Goal: Task Accomplishment & Management: Complete application form

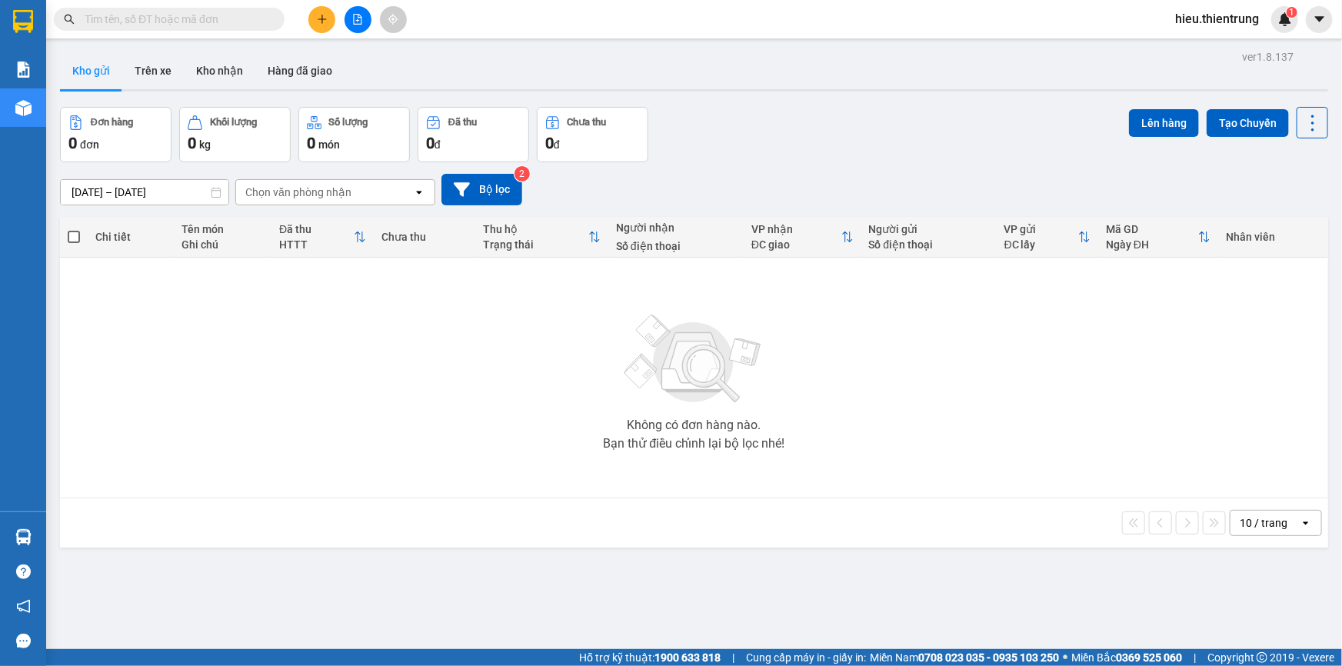
click at [320, 18] on icon "plus" at bounding box center [322, 18] width 8 height 1
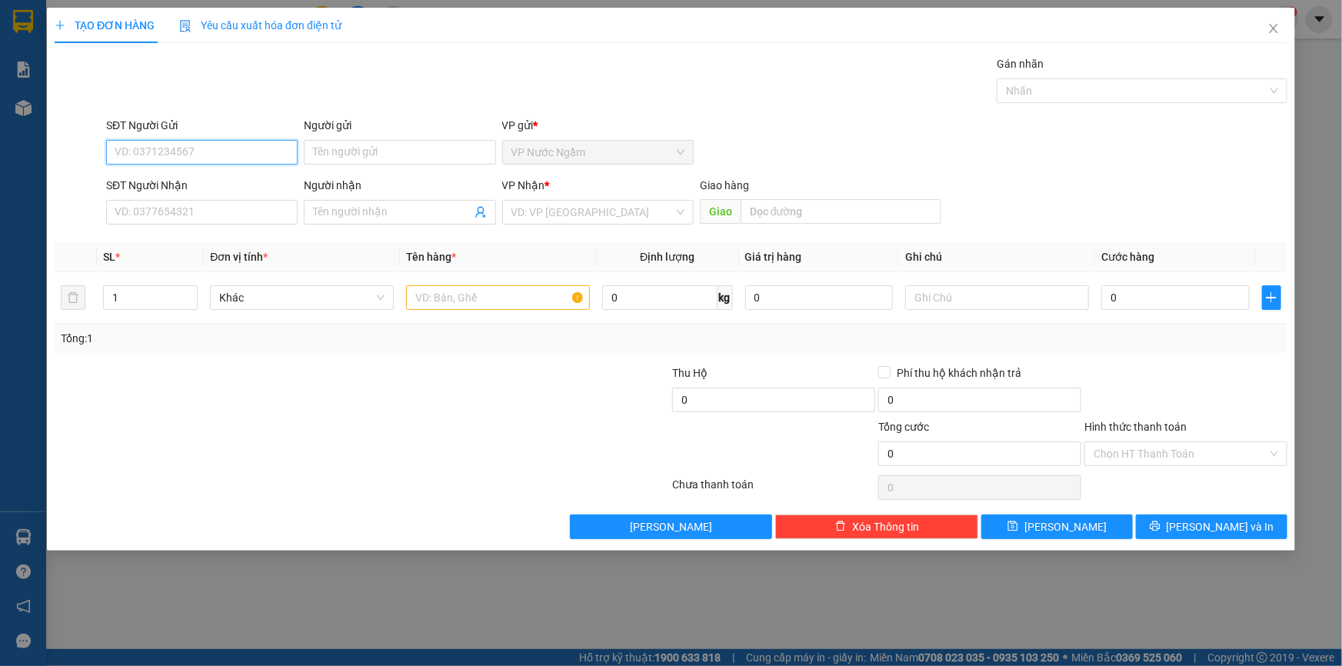
click at [162, 154] on input "SĐT Người Gửi" at bounding box center [202, 152] width 192 height 25
type input "0915307577"
click at [178, 187] on div "0915307577" at bounding box center [201, 183] width 173 height 17
type input "0982000376"
type input "NGUYỆT"
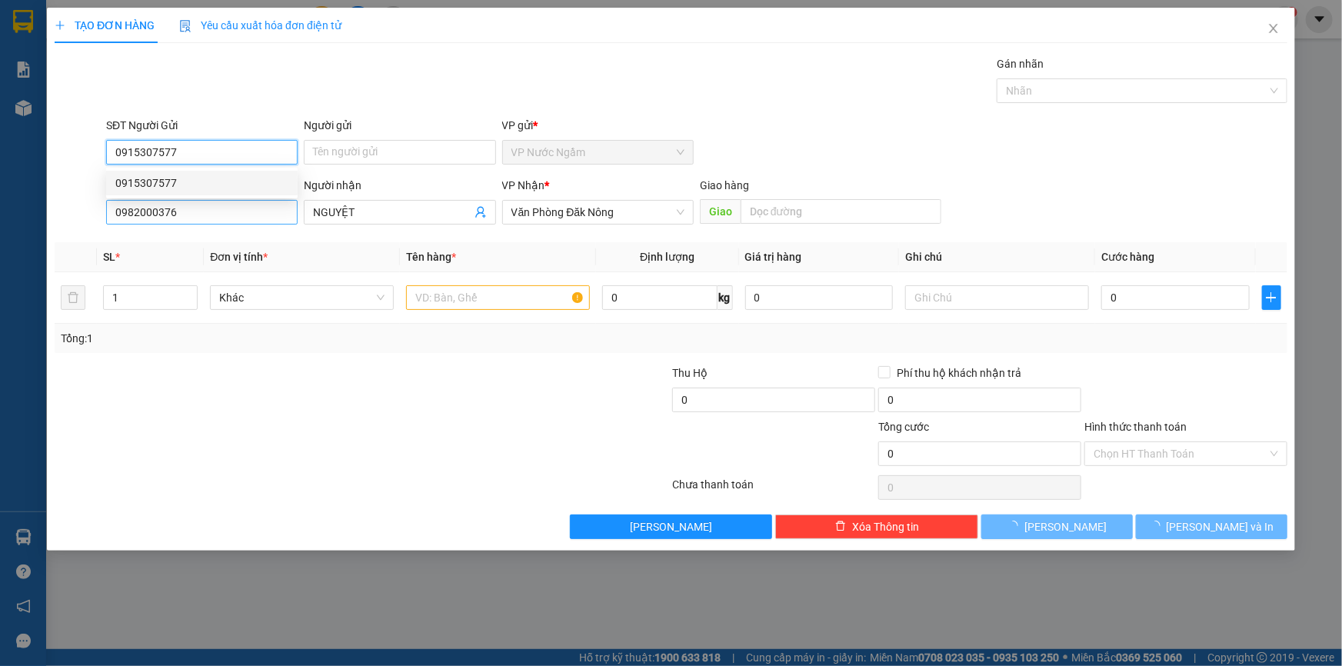
type input "100.000"
type input "0915307577"
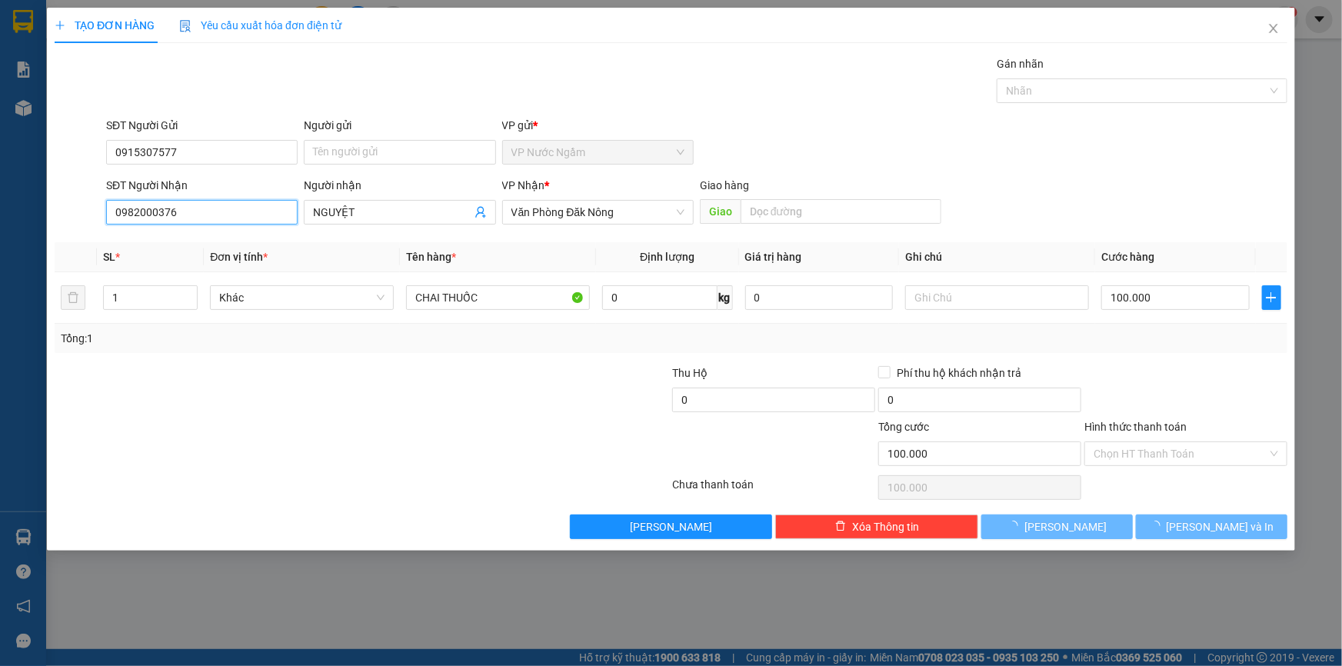
drag, startPoint x: 195, startPoint y: 205, endPoint x: 0, endPoint y: 195, distance: 195.6
click at [0, 195] on div "TẠO ĐƠN HÀNG Yêu cầu xuất hóa đơn điện tử Transit Pickup Surcharge Ids Transit …" at bounding box center [671, 333] width 1342 height 666
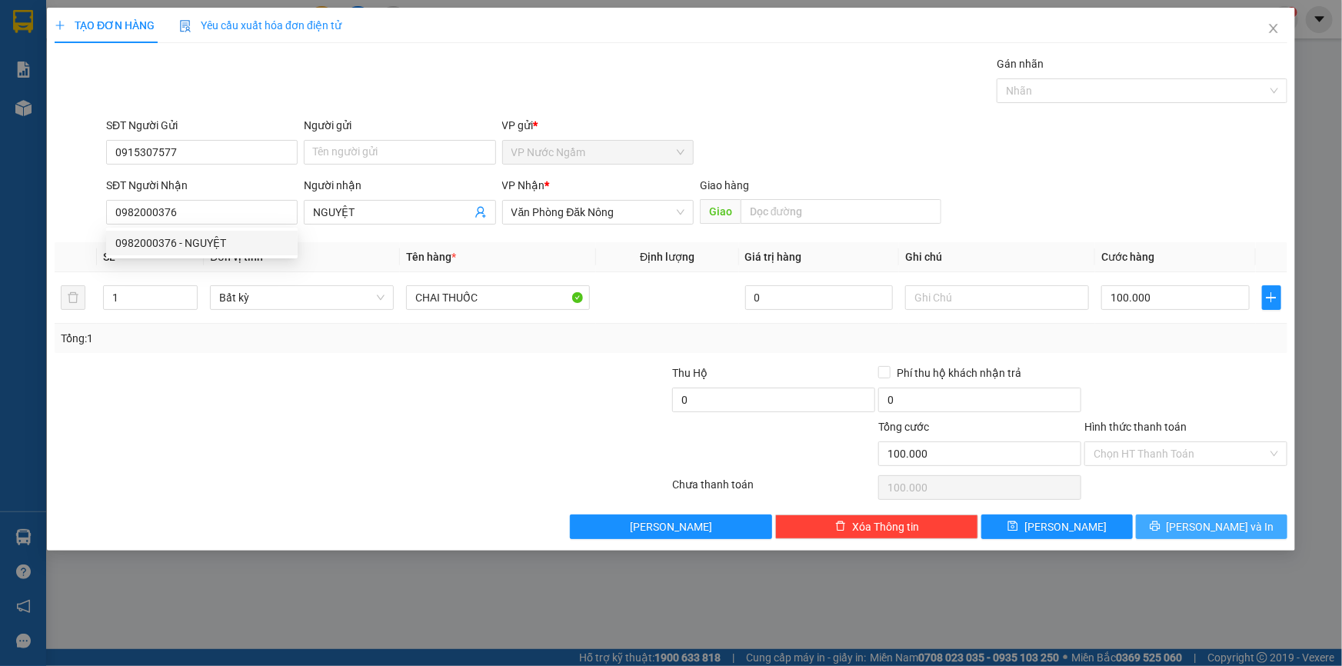
click at [1237, 527] on span "[PERSON_NAME] và In" at bounding box center [1221, 526] width 108 height 17
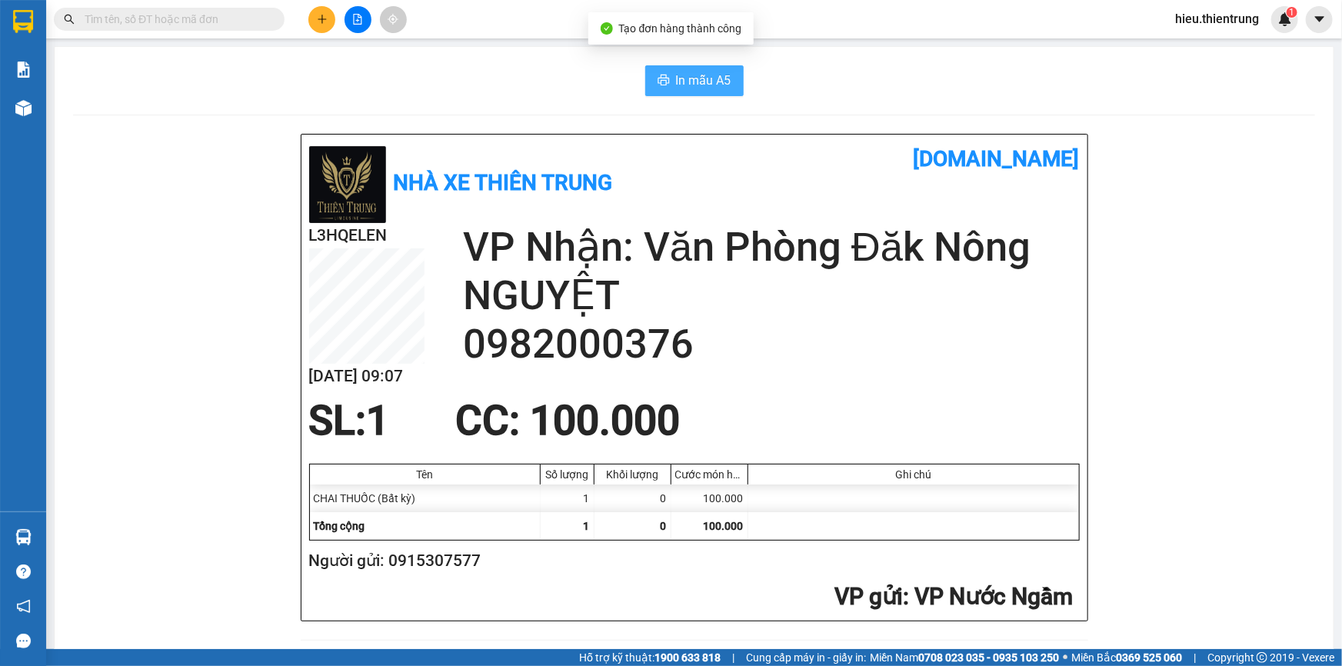
click at [681, 78] on span "In mẫu A5" at bounding box center [703, 80] width 55 height 19
drag, startPoint x: 906, startPoint y: 106, endPoint x: 890, endPoint y: 104, distance: 16.3
click at [515, 68] on div "In mẫu A5" at bounding box center [694, 80] width 1242 height 31
click at [321, 10] on button at bounding box center [321, 19] width 27 height 27
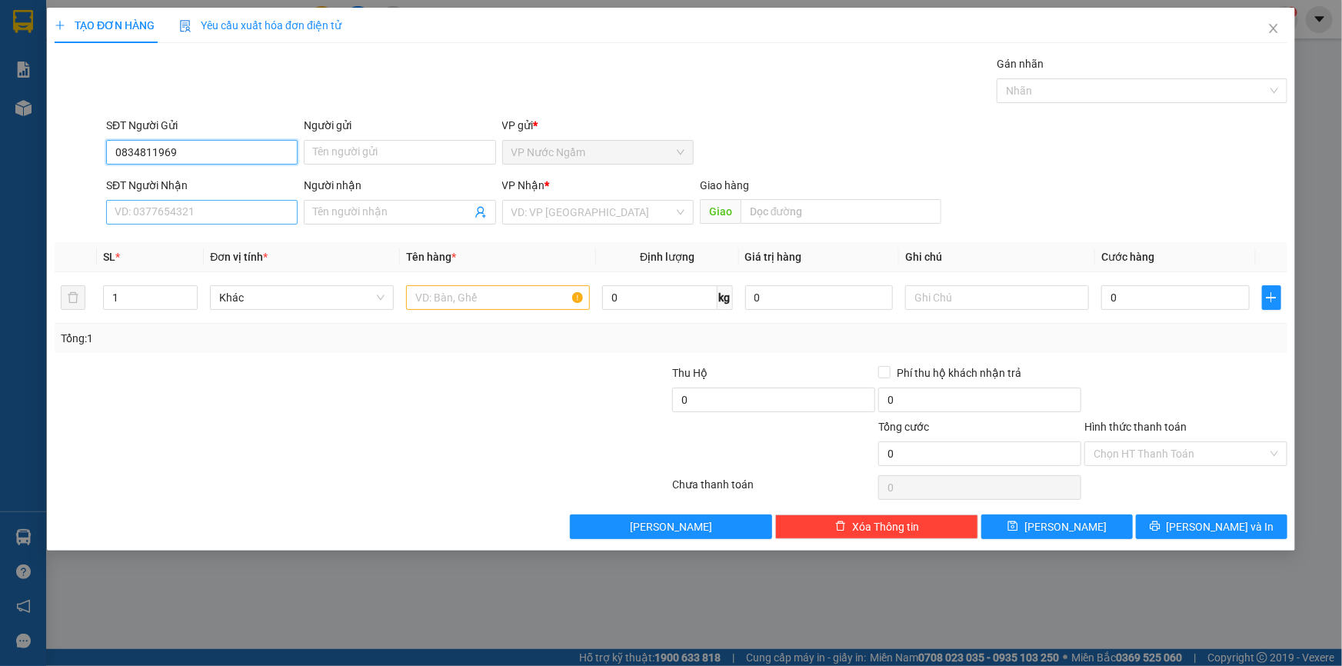
type input "0834811969"
click at [214, 203] on input "SĐT Người Nhận" at bounding box center [202, 212] width 192 height 25
type input "0935887567"
click at [561, 208] on input "search" at bounding box center [592, 212] width 162 height 23
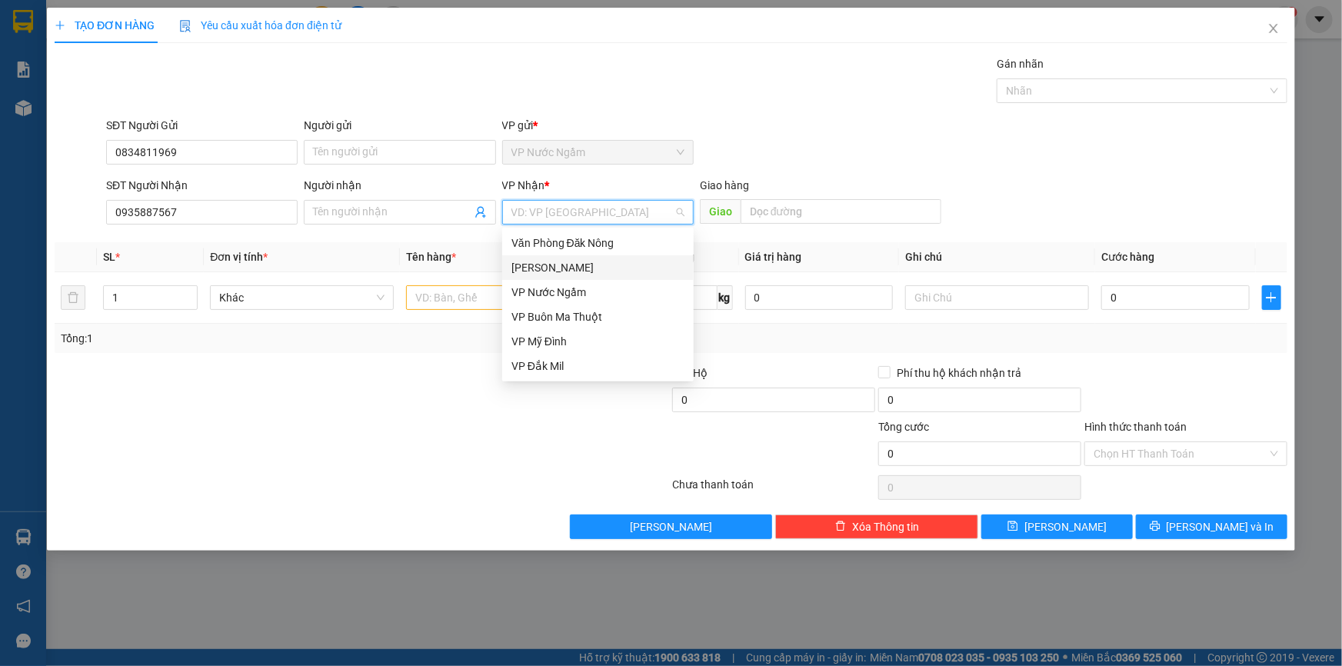
click at [557, 275] on div "[PERSON_NAME]" at bounding box center [597, 267] width 173 height 17
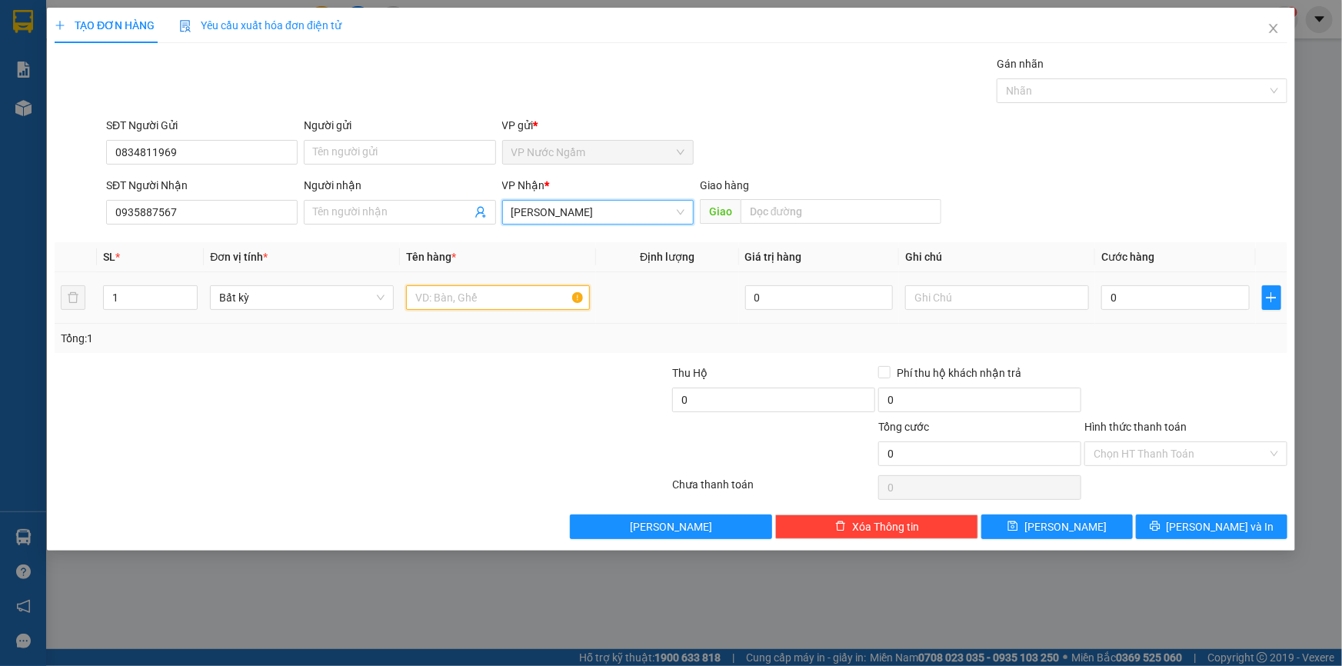
click at [443, 301] on input "text" at bounding box center [498, 297] width 184 height 25
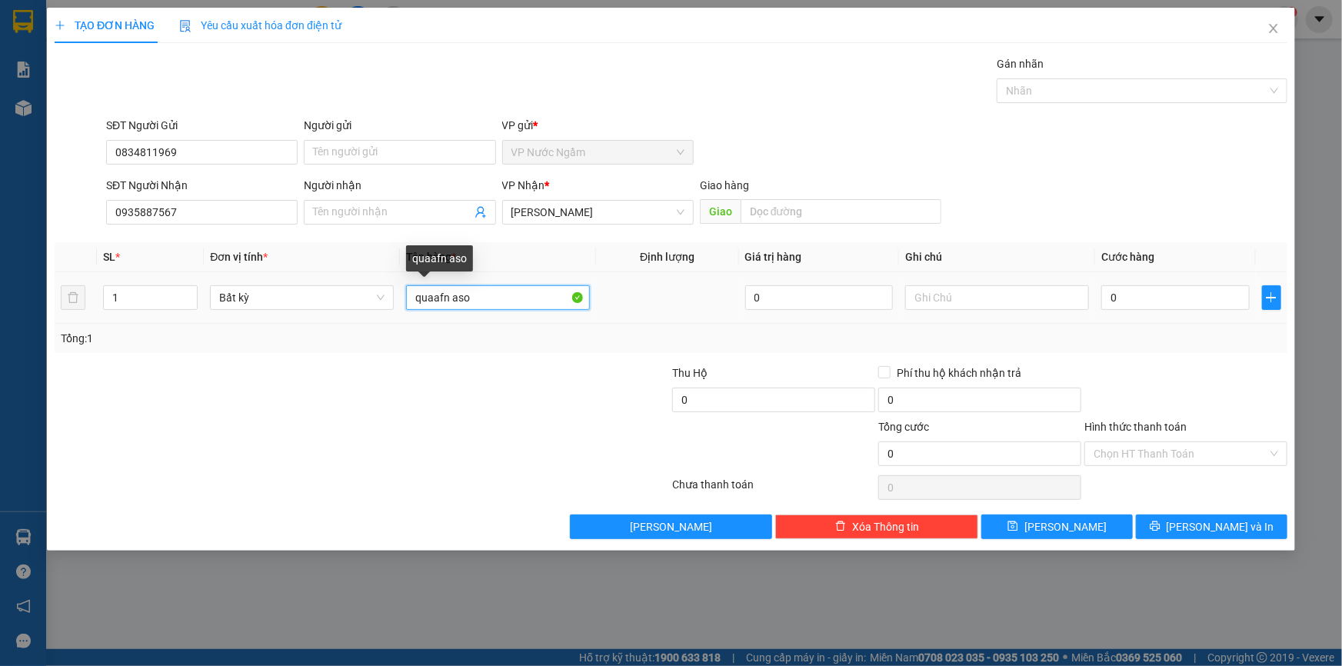
drag, startPoint x: 489, startPoint y: 294, endPoint x: 340, endPoint y: 323, distance: 152.0
click at [341, 323] on tr "1 Bất kỳ quaafn aso 0 0" at bounding box center [671, 298] width 1233 height 52
type input "boc quan ao"
type input "1"
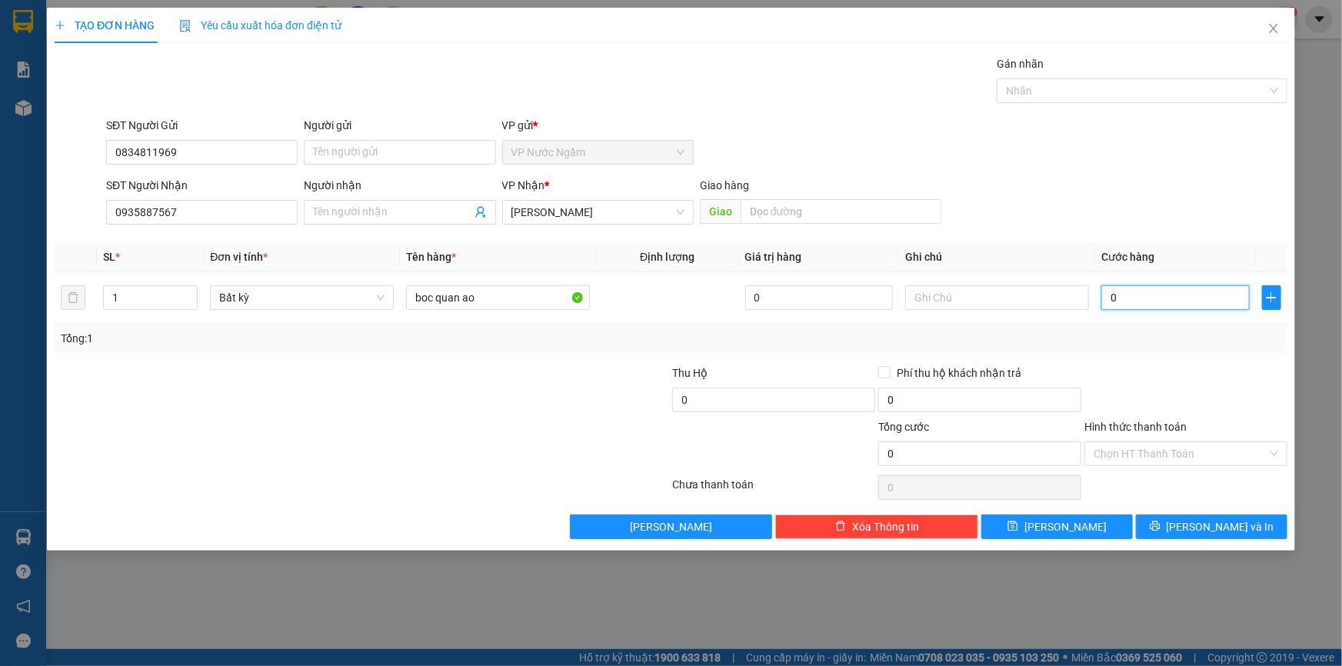
type input "1"
type input "15"
type input "150"
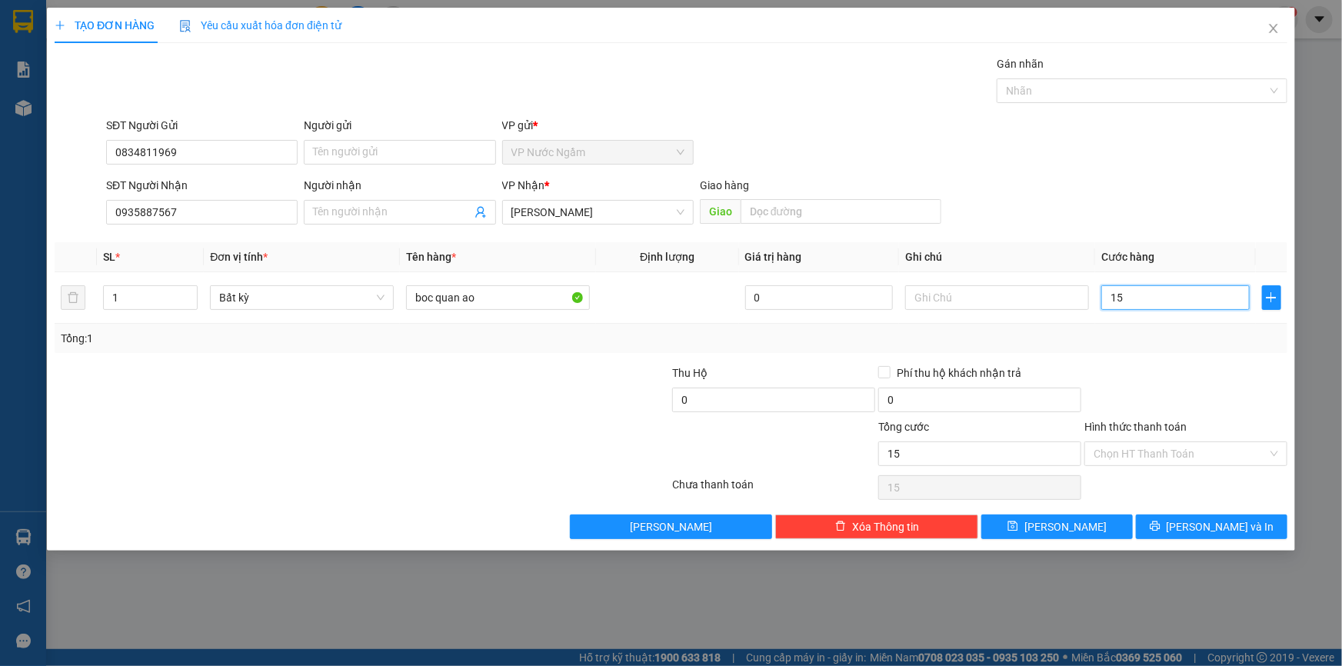
type input "150"
type input "1.500"
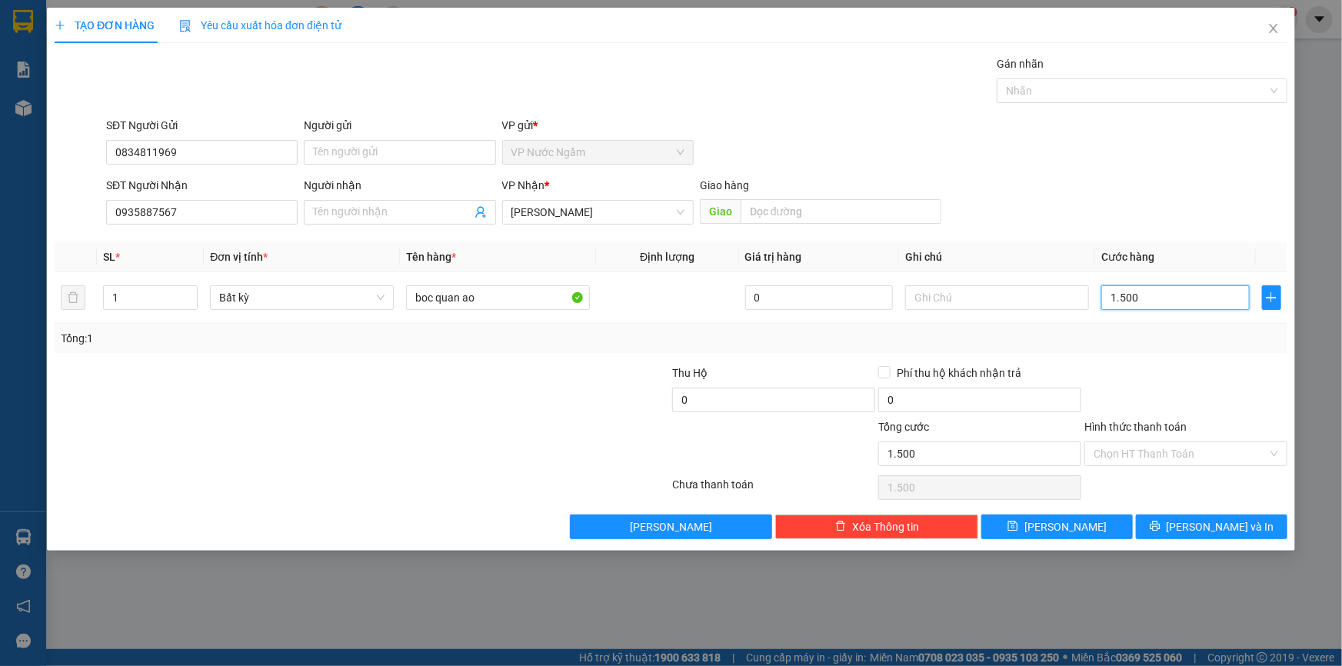
type input "15.000"
type input "150.000"
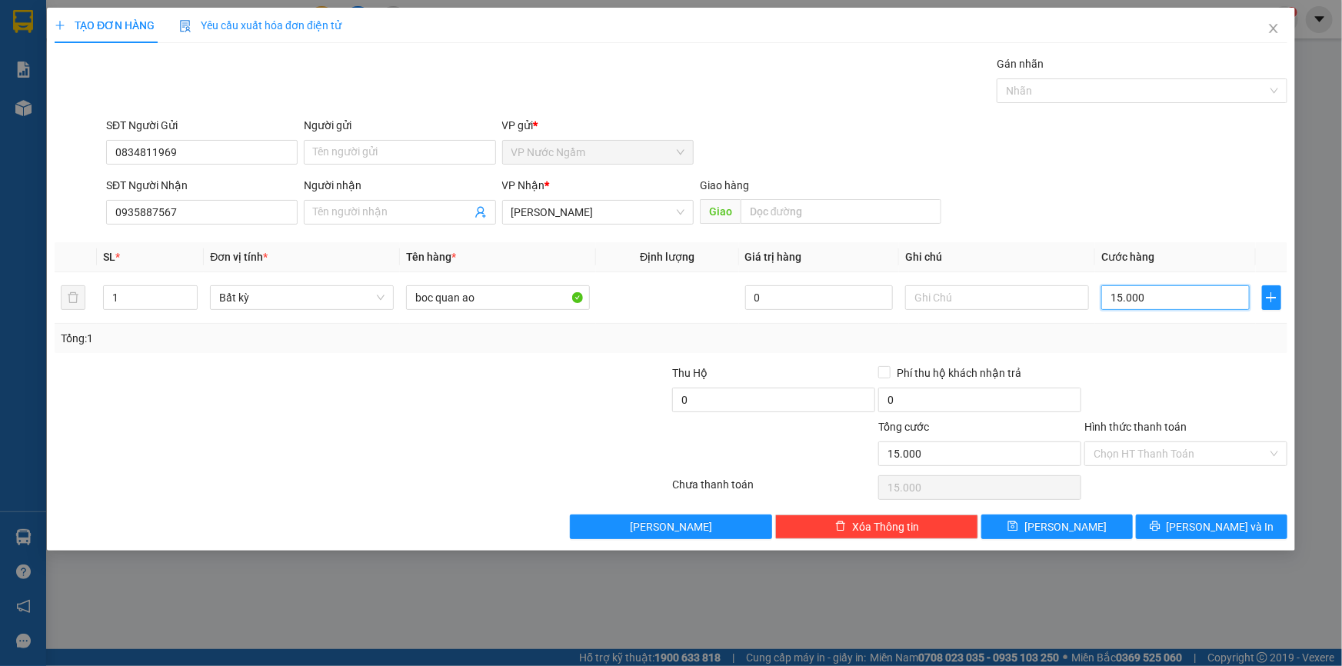
type input "150.000"
type input "1.500.000"
type input "150.000"
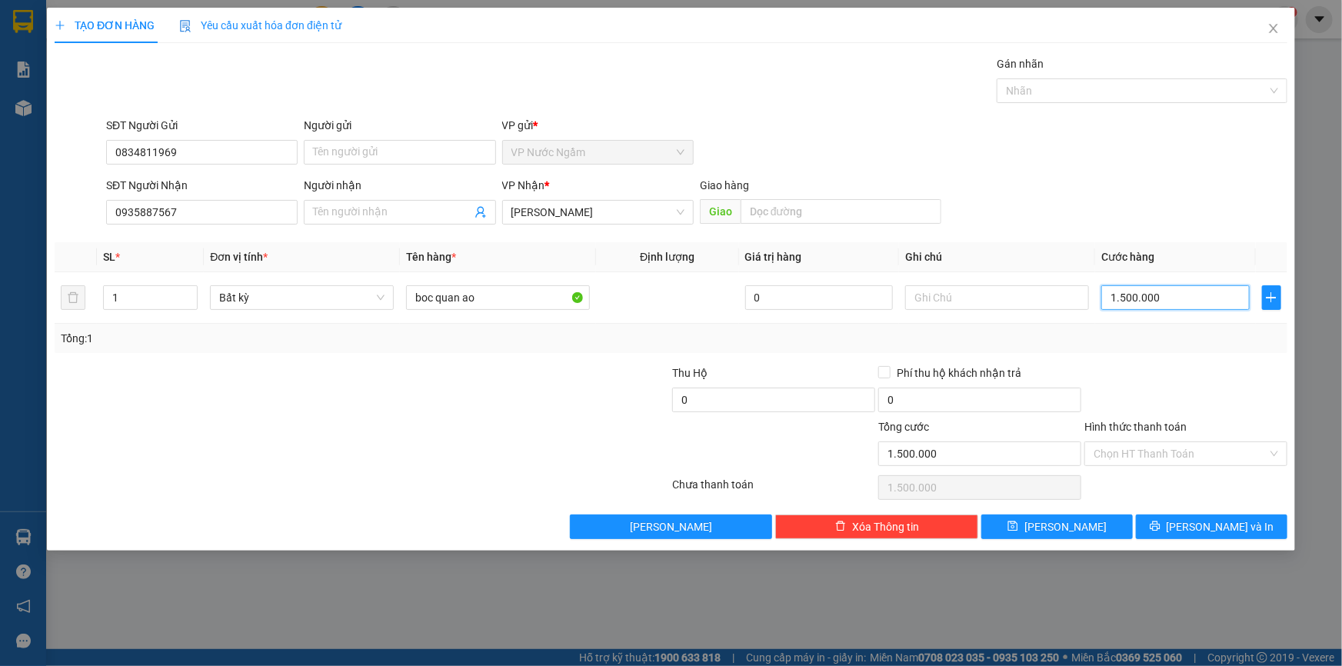
type input "150.000"
click at [1244, 530] on button "[PERSON_NAME] và In" at bounding box center [1212, 527] width 152 height 25
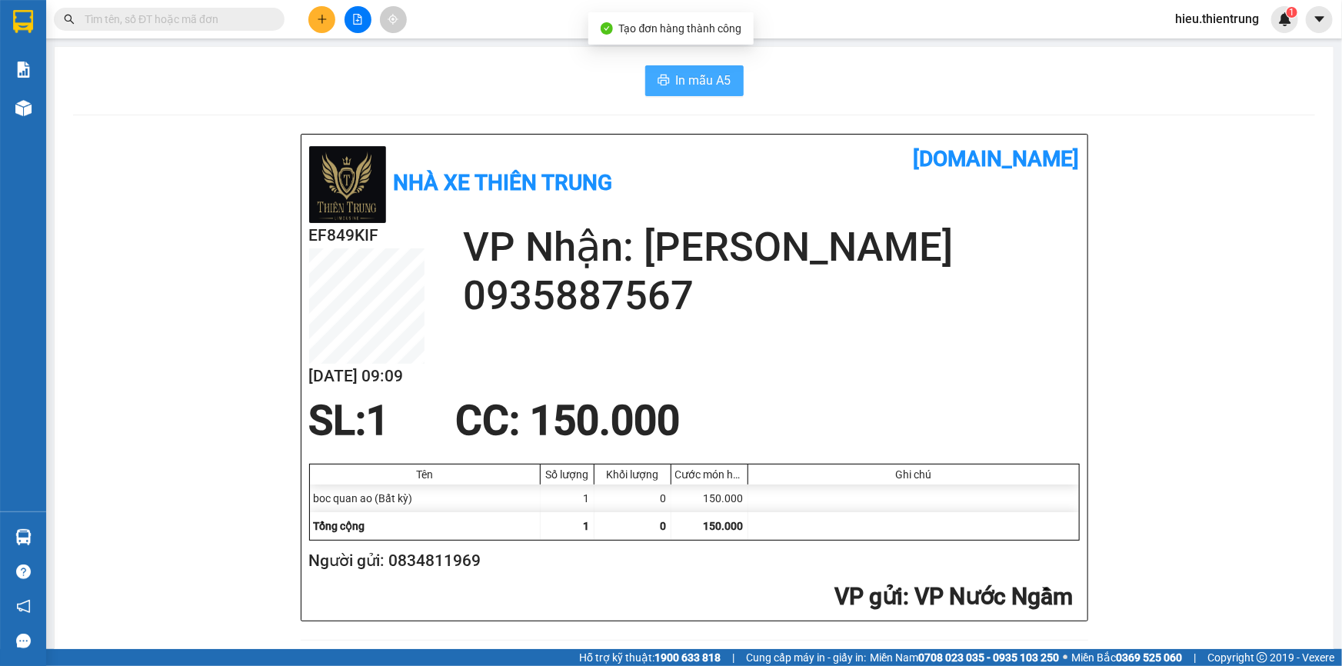
click at [709, 68] on button "In mẫu A5" at bounding box center [694, 80] width 98 height 31
click at [317, 18] on icon "plus" at bounding box center [322, 19] width 11 height 11
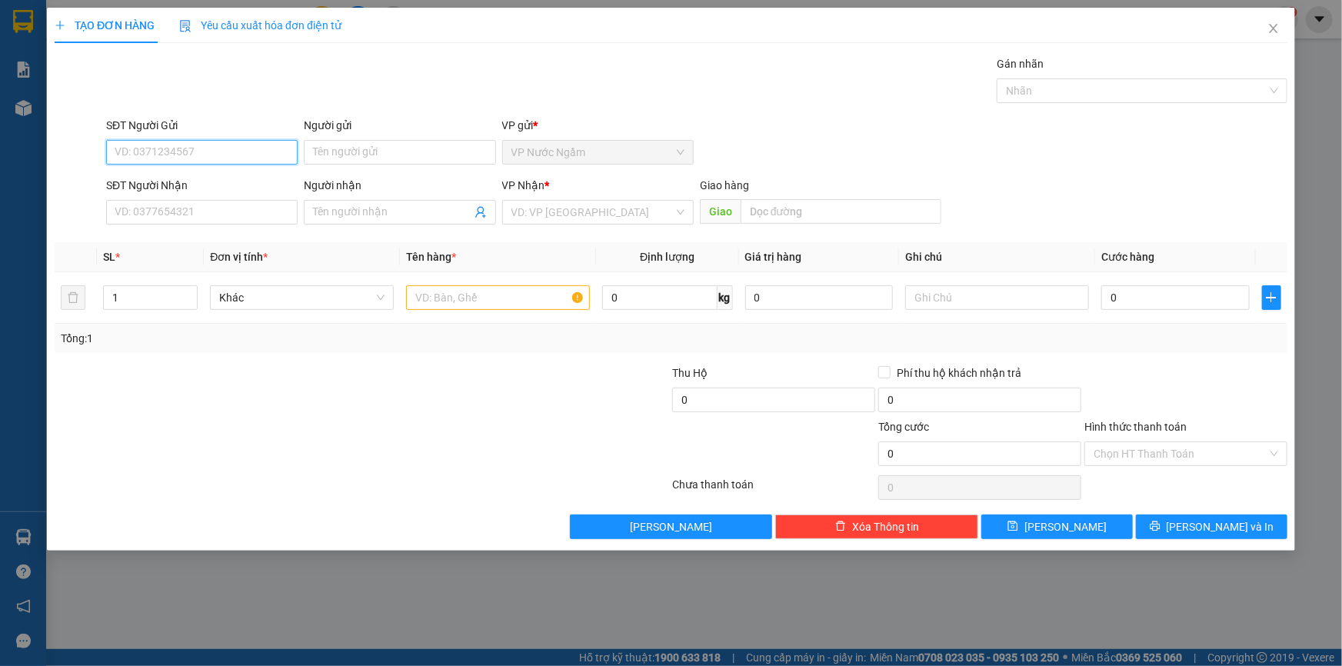
click at [200, 154] on input "SĐT Người Gửi" at bounding box center [202, 152] width 192 height 25
click at [198, 179] on div "0937433388 - NGA" at bounding box center [201, 183] width 173 height 17
type input "0937433388"
type input "NGA"
type input "0847060988"
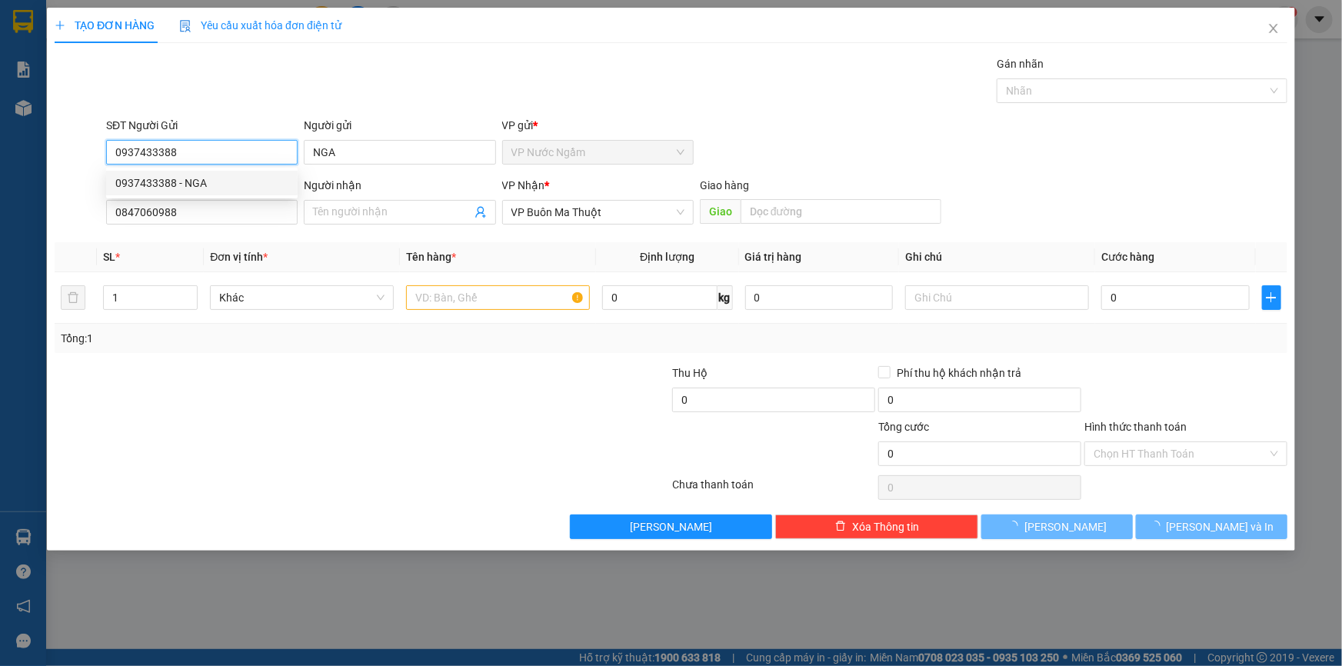
type input "500.000"
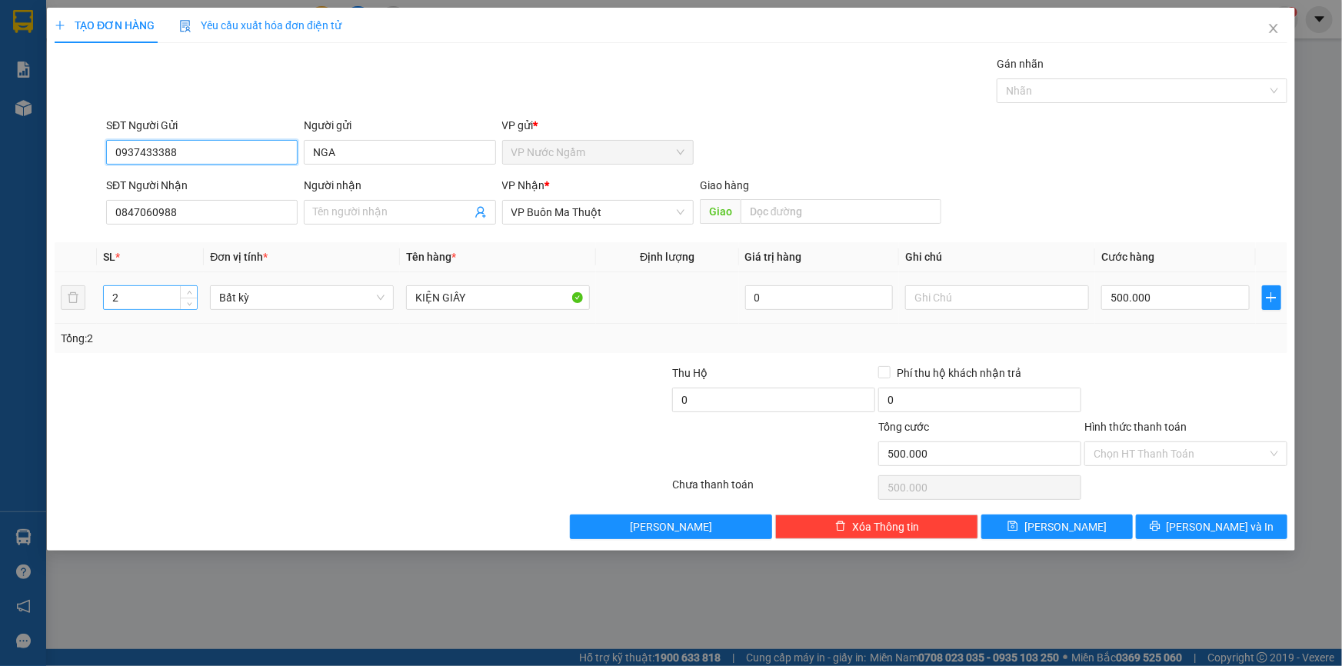
type input "0937433388"
drag, startPoint x: 127, startPoint y: 291, endPoint x: 38, endPoint y: 302, distance: 89.1
click at [38, 305] on div "TẠO ĐƠN HÀNG Yêu cầu xuất hóa đơn điện tử Transit Pickup Surcharge Ids Transit …" at bounding box center [671, 333] width 1342 height 666
type input "1"
type input "0"
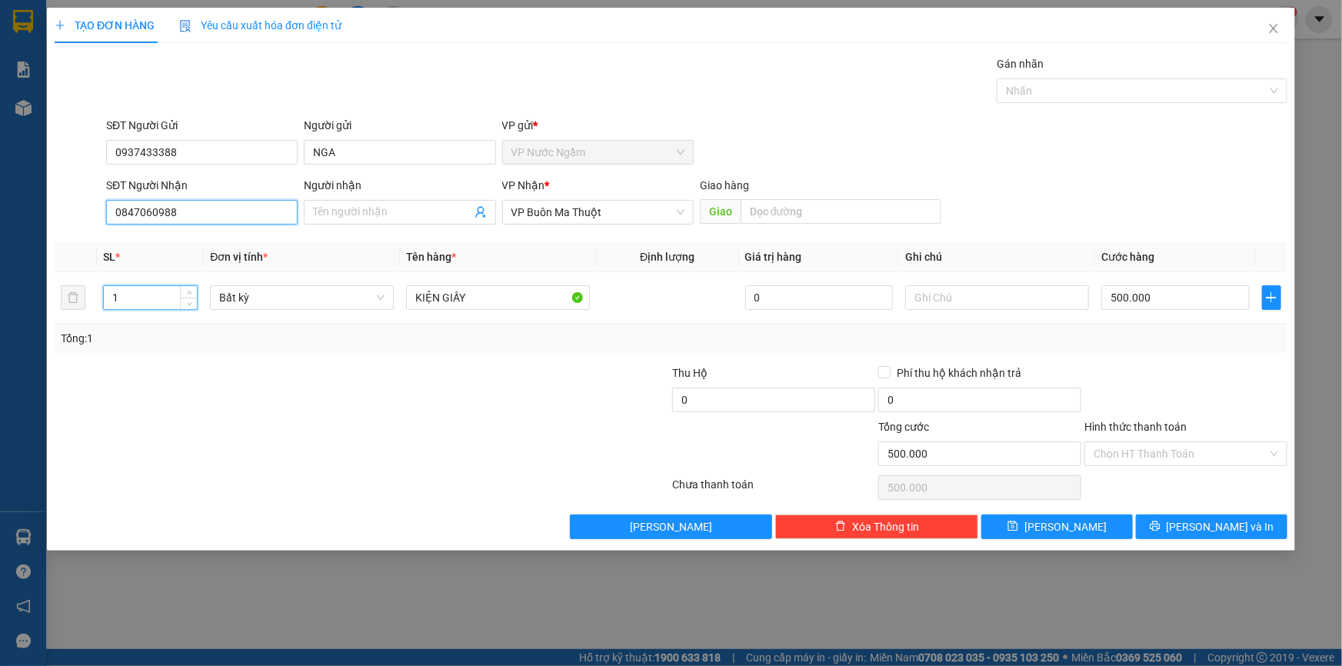
type input "0"
drag, startPoint x: 215, startPoint y: 216, endPoint x: 73, endPoint y: 228, distance: 142.8
click at [73, 228] on div "SĐT Người Nhận 0847060988 Người nhận Tên người nhận VP Nhận * VP Buôn Ma Thuột …" at bounding box center [671, 204] width 1236 height 54
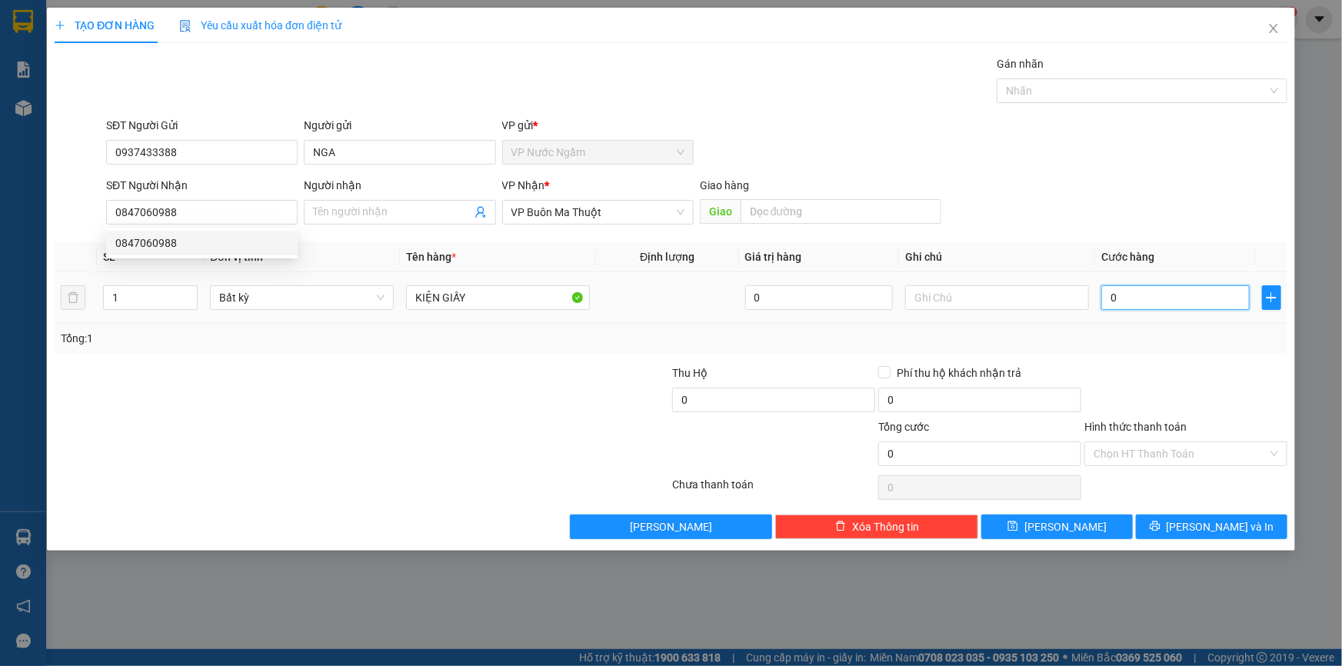
click at [1146, 290] on input "0" at bounding box center [1175, 297] width 148 height 25
type input "3"
type input "35"
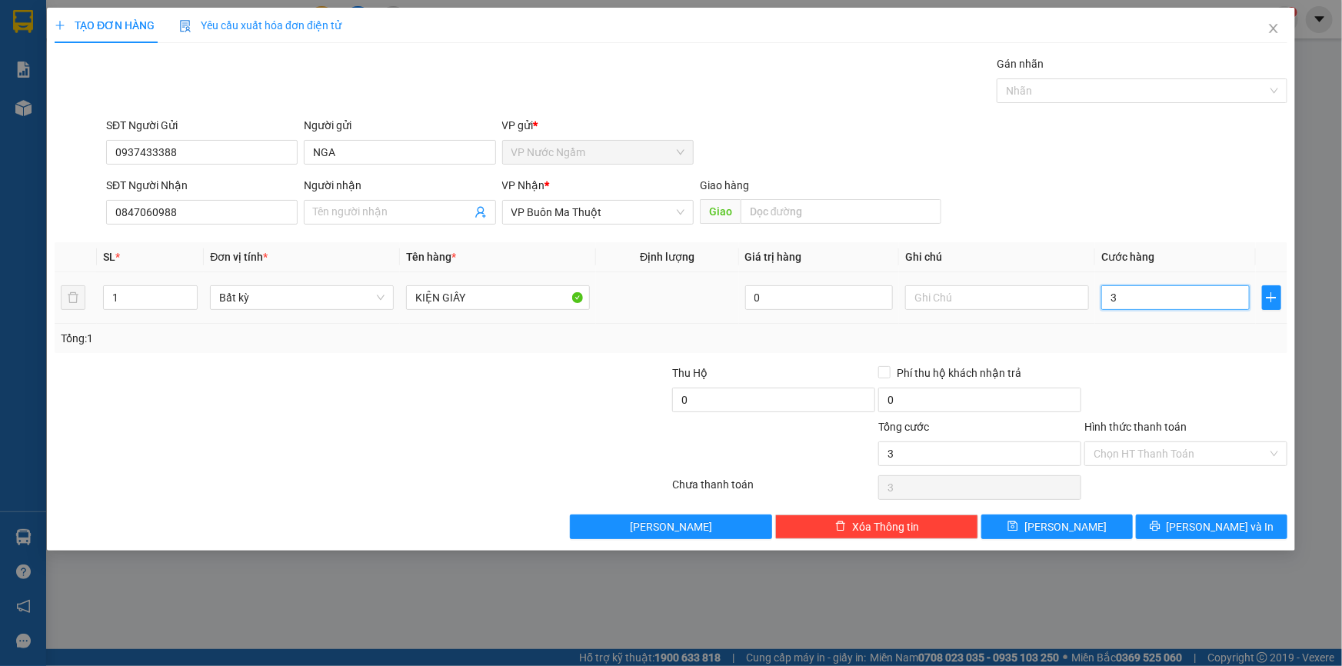
type input "35"
type input "350"
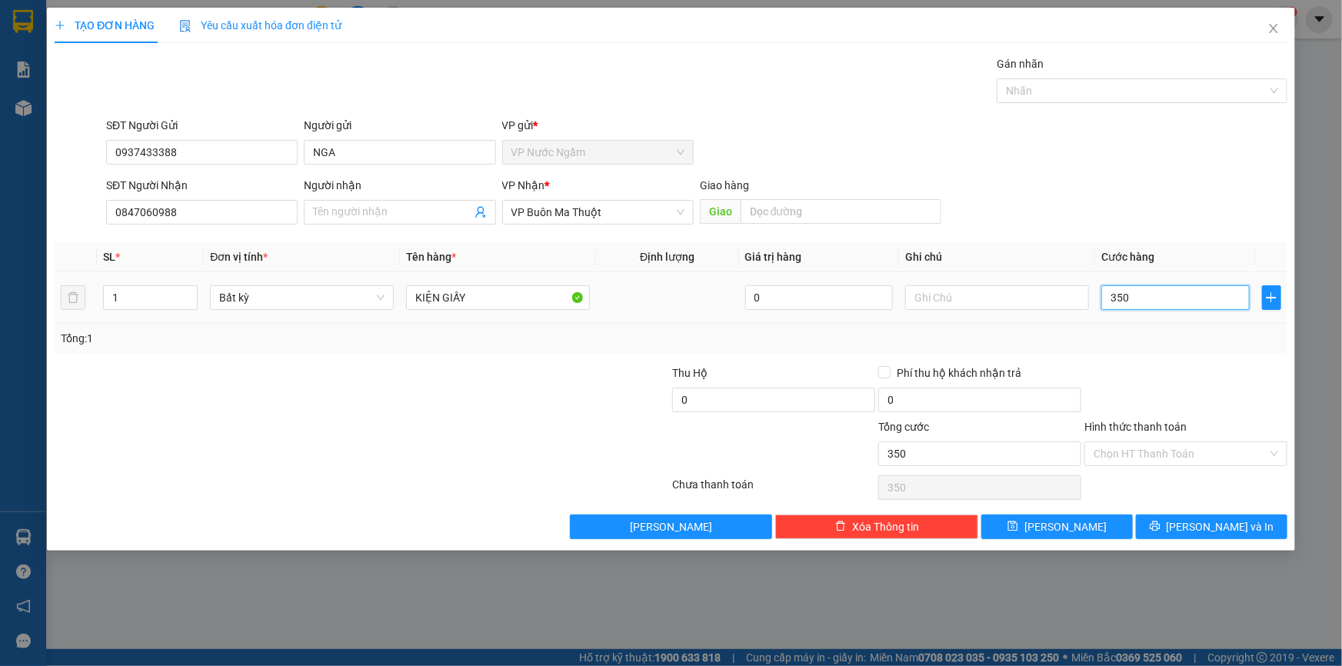
type input "3.500"
type input "35.000"
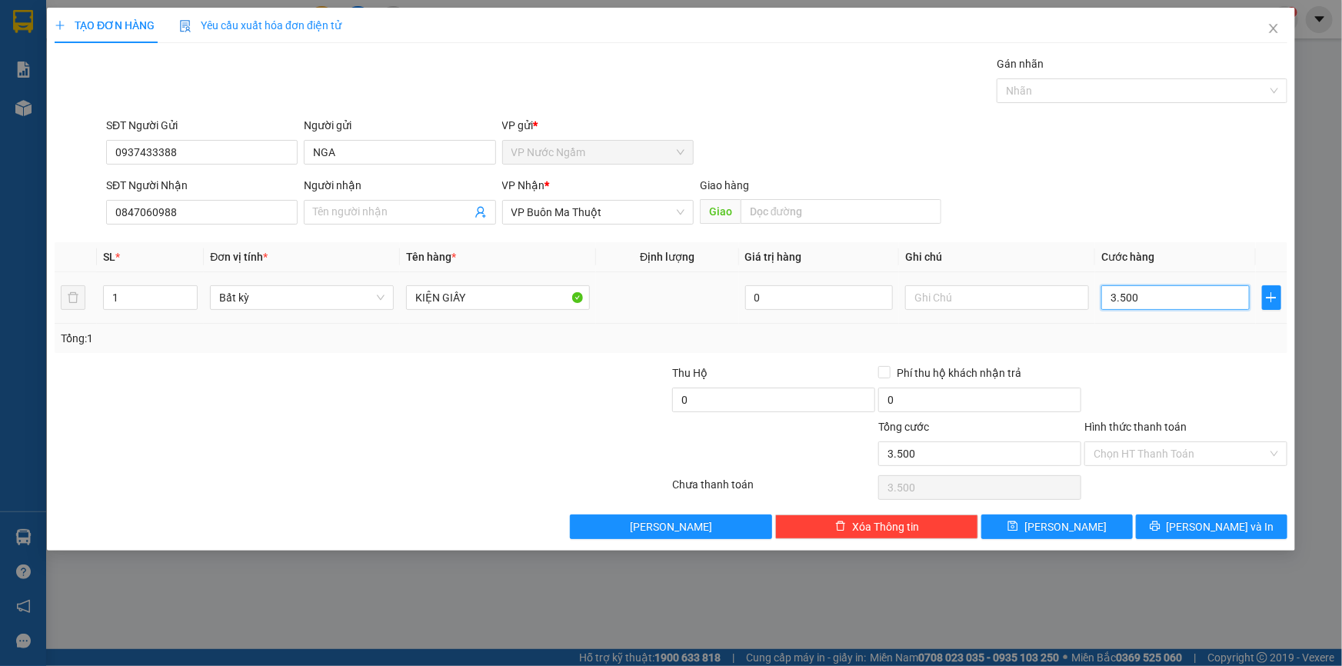
type input "35.000"
type input "350.000"
click at [1207, 531] on span "[PERSON_NAME] và In" at bounding box center [1221, 526] width 108 height 17
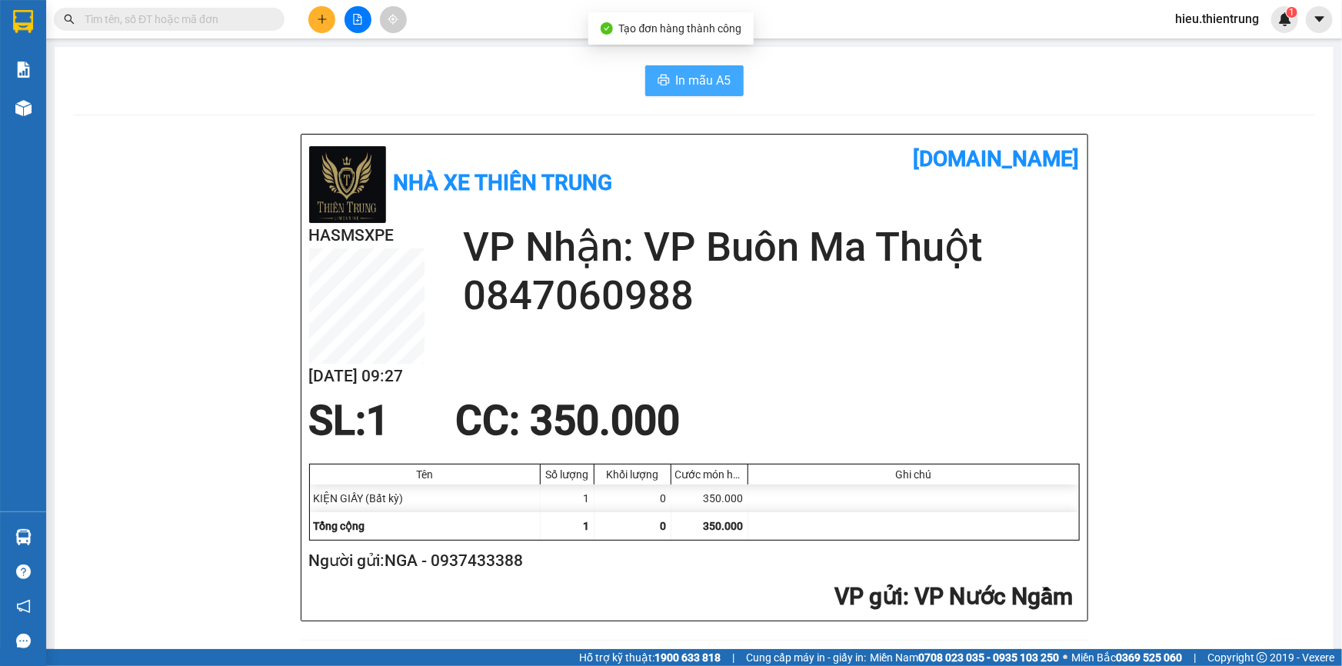
click at [707, 77] on span "In mẫu A5" at bounding box center [703, 80] width 55 height 19
drag, startPoint x: 842, startPoint y: 25, endPoint x: 477, endPoint y: 78, distance: 369.2
click at [837, 26] on div "Kết quả tìm kiếm ( 0 ) Bộ lọc Ngày tạo đơn gần nhất No Data hieu.thientrung 1" at bounding box center [671, 19] width 1342 height 38
drag, startPoint x: 458, startPoint y: 82, endPoint x: 358, endPoint y: 1, distance: 129.6
click at [455, 81] on div "In mẫu A5" at bounding box center [694, 80] width 1242 height 31
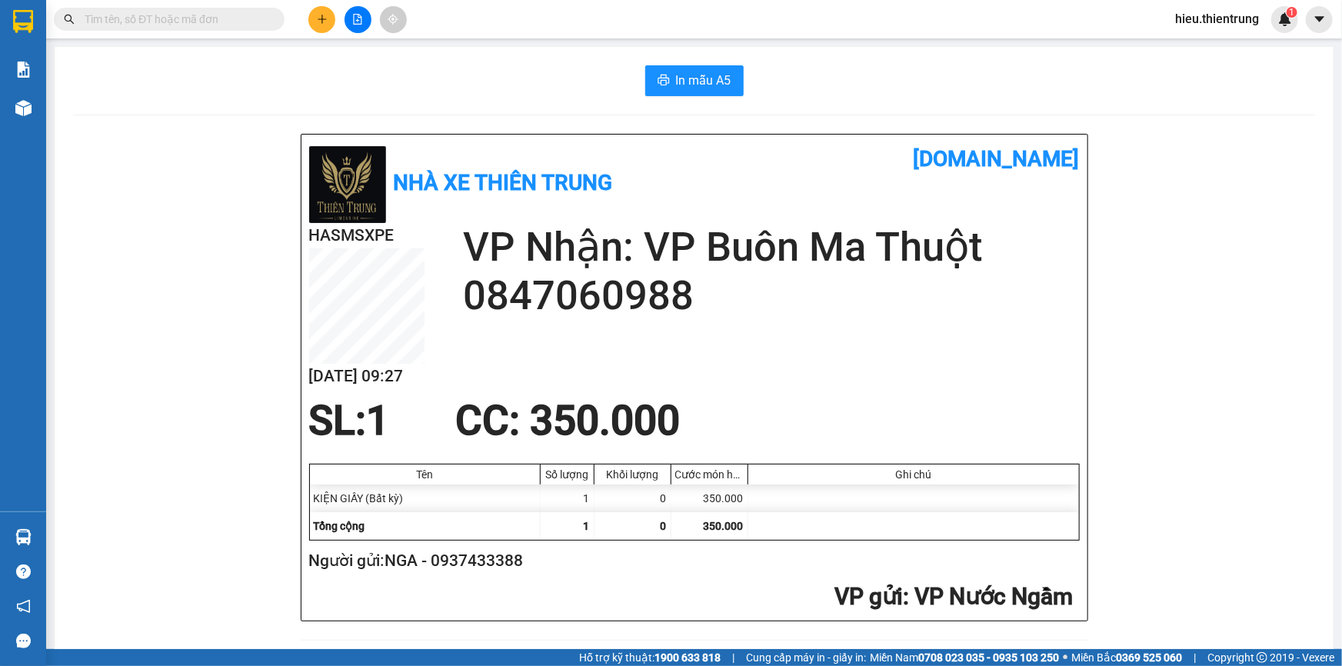
click at [320, 15] on icon "plus" at bounding box center [322, 19] width 11 height 11
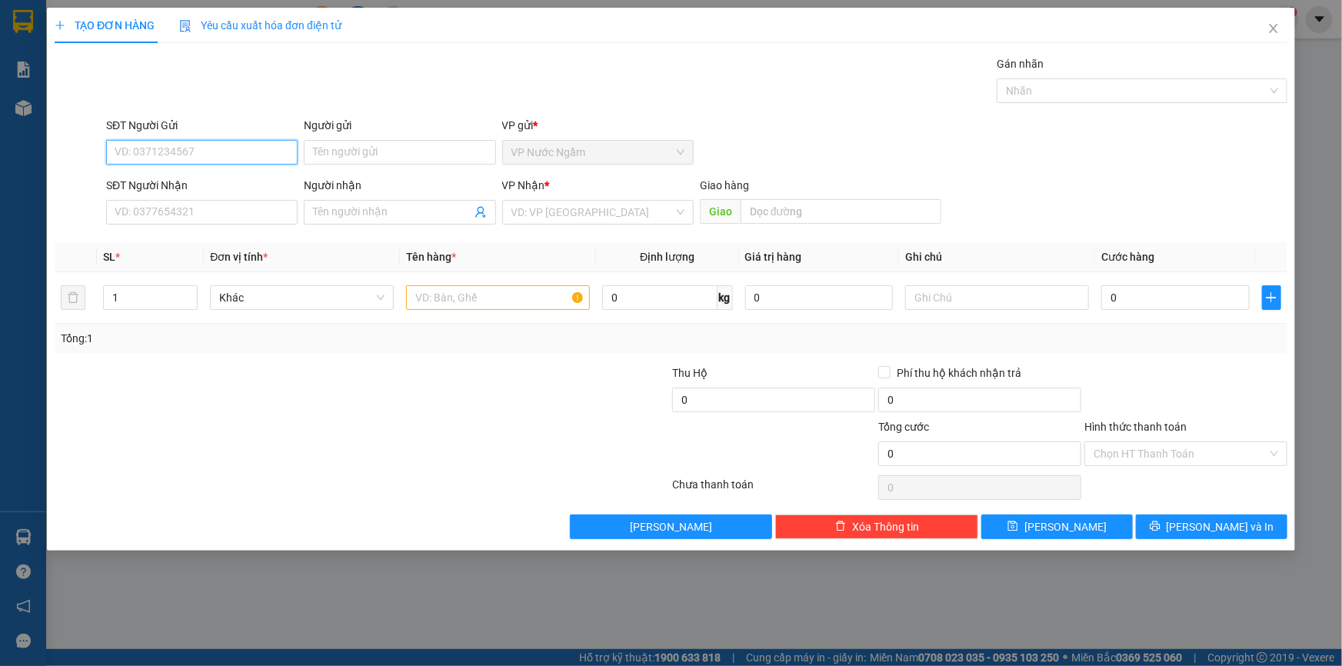
click at [163, 148] on input "SĐT Người Gửi" at bounding box center [202, 152] width 192 height 25
click at [184, 177] on div "0982303017" at bounding box center [201, 183] width 173 height 17
type input "0982303017"
type input "0983712663"
type input "100.000"
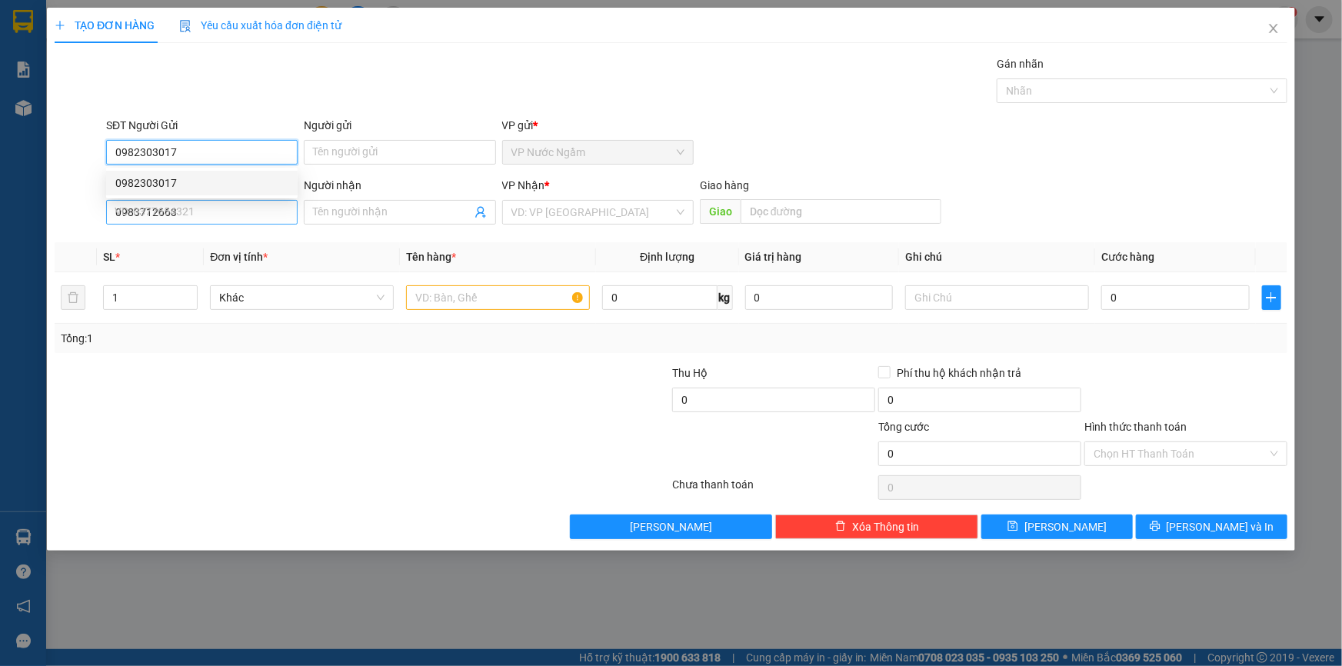
type input "100.000"
type input "0982303017"
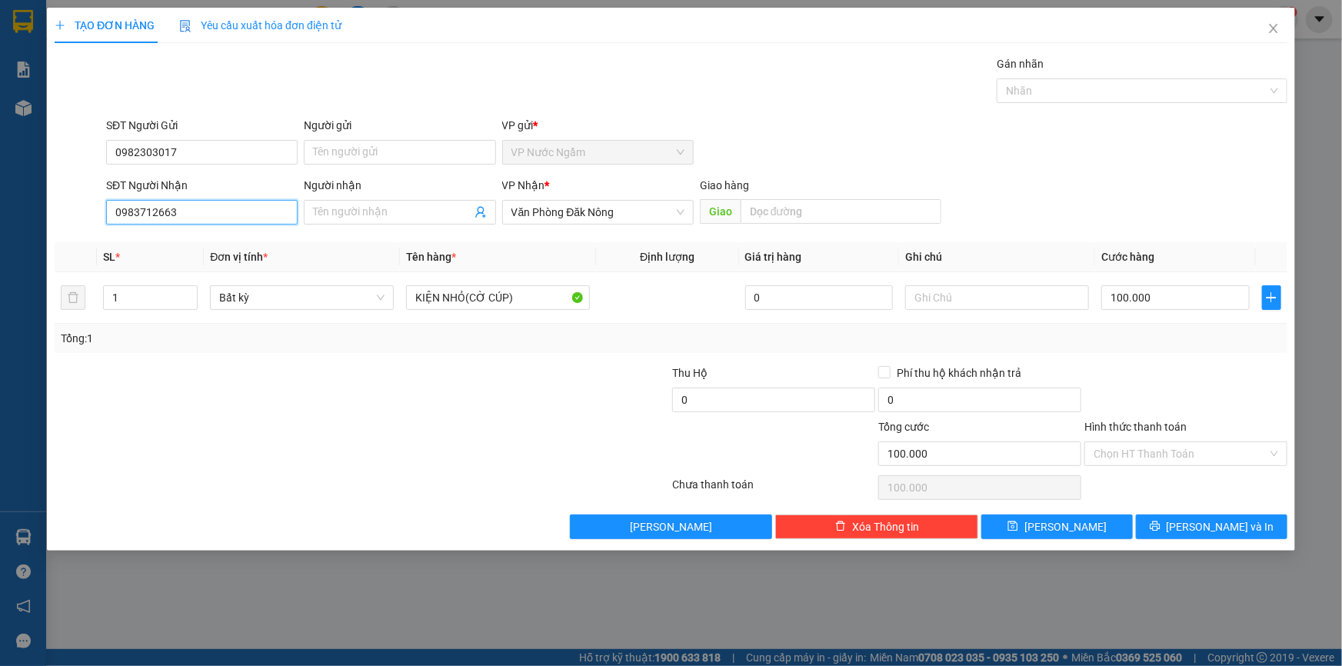
drag, startPoint x: 205, startPoint y: 212, endPoint x: 36, endPoint y: 231, distance: 169.4
click at [38, 233] on div "TẠO ĐƠN HÀNG Yêu cầu xuất hóa đơn điện tử Transit Pickup Surcharge Ids Transit …" at bounding box center [671, 333] width 1342 height 666
click at [625, 218] on span "Văn Phòng Đăk Nông" at bounding box center [597, 212] width 173 height 23
type input "0905951345"
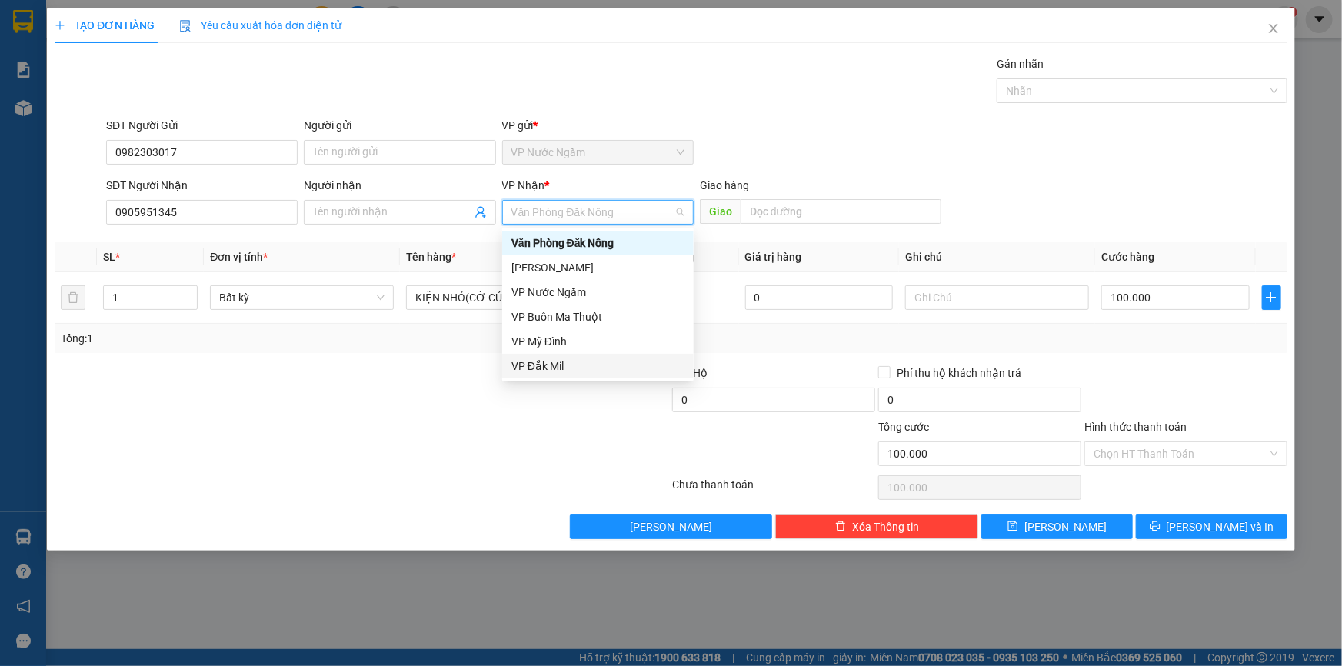
click at [567, 362] on div "VP Đắk Mil" at bounding box center [597, 366] width 173 height 17
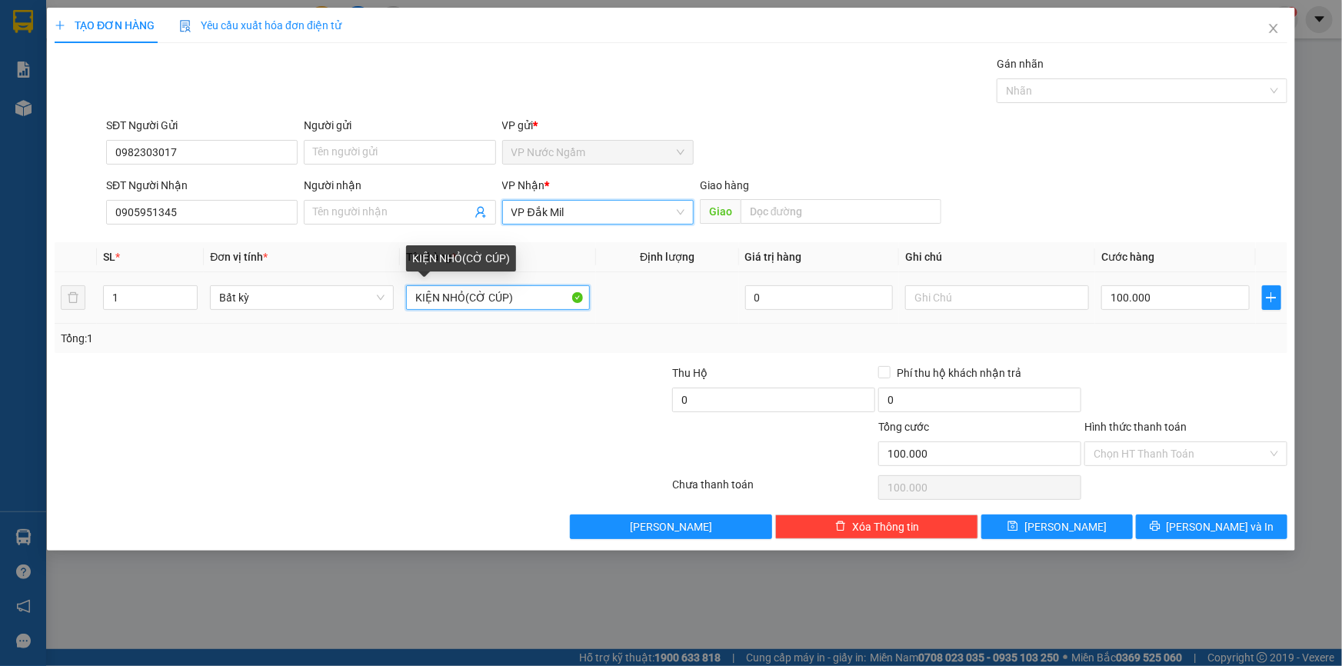
click at [519, 298] on input "KIỆN NHỎ(CỜ CÚP)" at bounding box center [498, 297] width 184 height 25
drag, startPoint x: 464, startPoint y: 300, endPoint x: 355, endPoint y: 306, distance: 109.4
click at [355, 306] on tr "1 Bất kỳ KIỆN NHỎ(CỜ CÚP) 0 100.000" at bounding box center [671, 298] width 1233 height 52
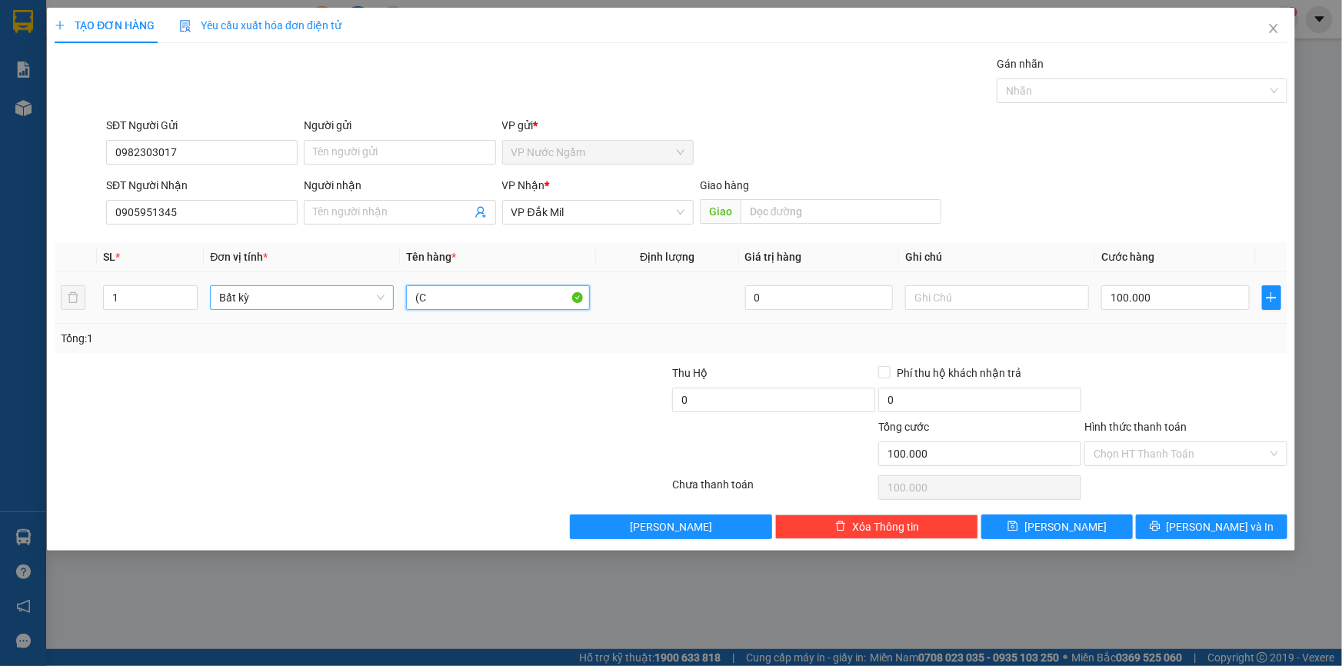
type input "("
type input "kien giay (thuy tinh)"
click at [1177, 301] on input "100.000" at bounding box center [1175, 297] width 148 height 25
type input "3"
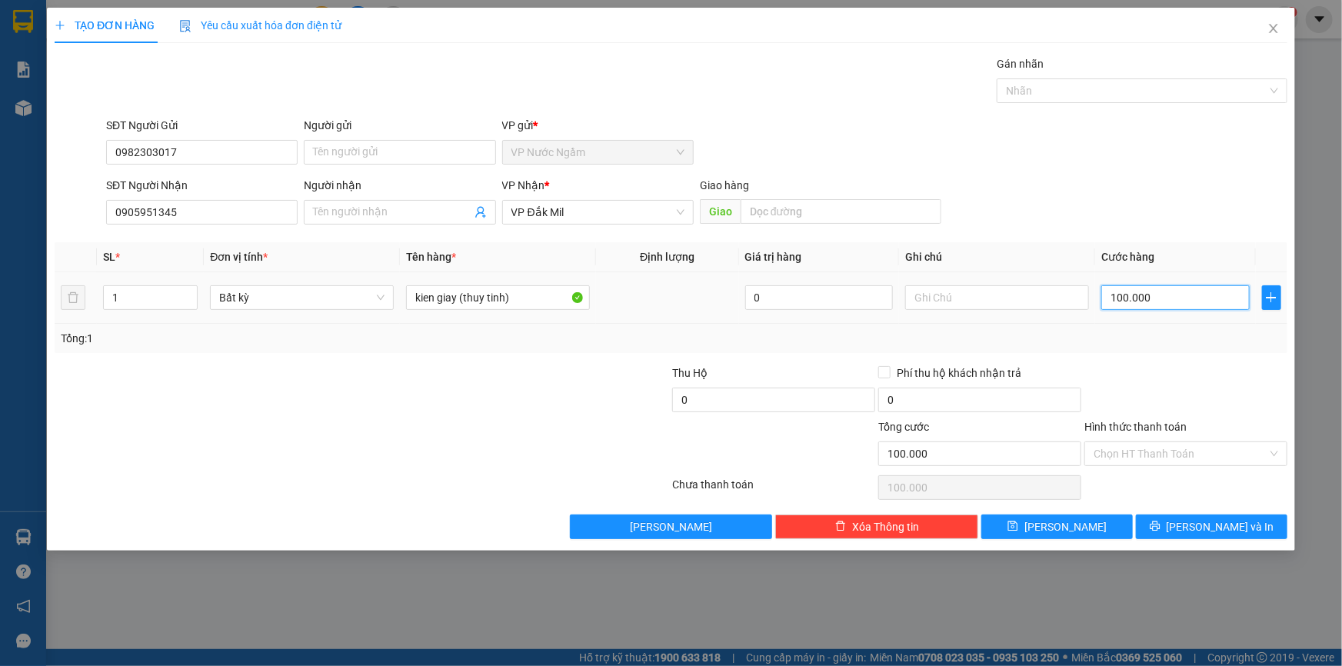
type input "3"
type input "30"
type input "300"
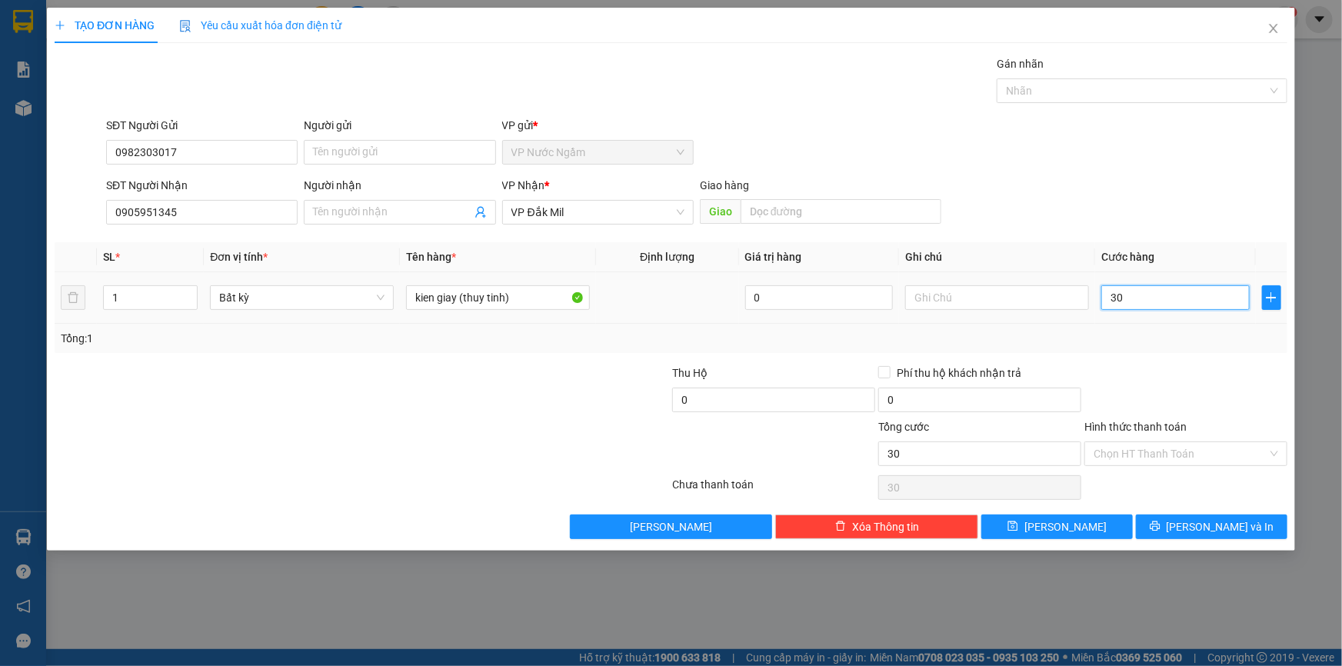
type input "300"
type input "3.000"
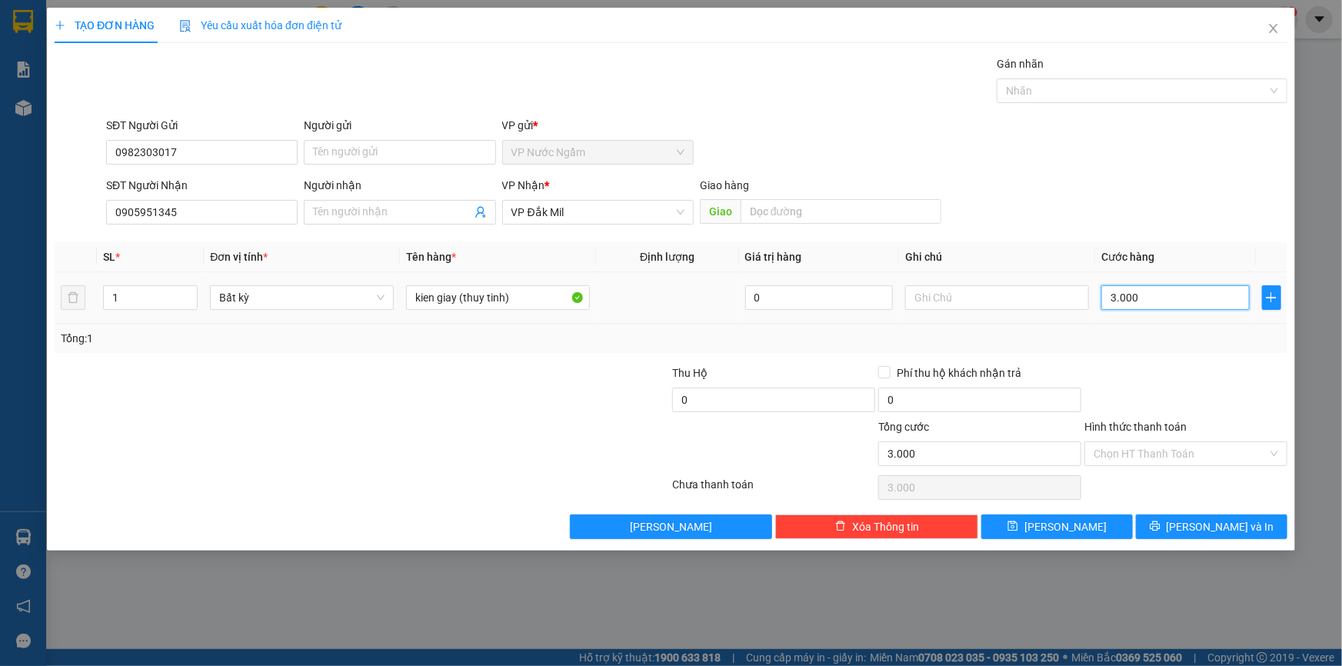
type input "30.000"
type input "300.000"
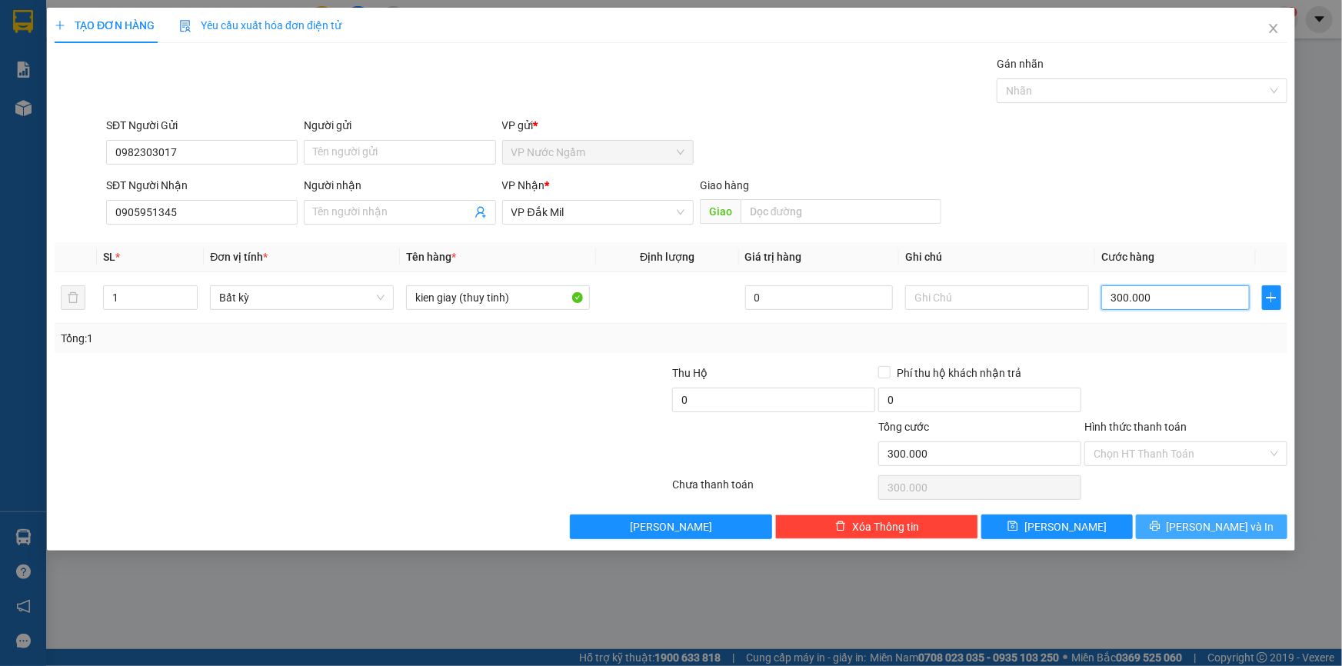
type input "300.000"
drag, startPoint x: 1214, startPoint y: 524, endPoint x: 1205, endPoint y: 521, distance: 9.7
click at [1214, 525] on span "[PERSON_NAME] và In" at bounding box center [1221, 526] width 108 height 17
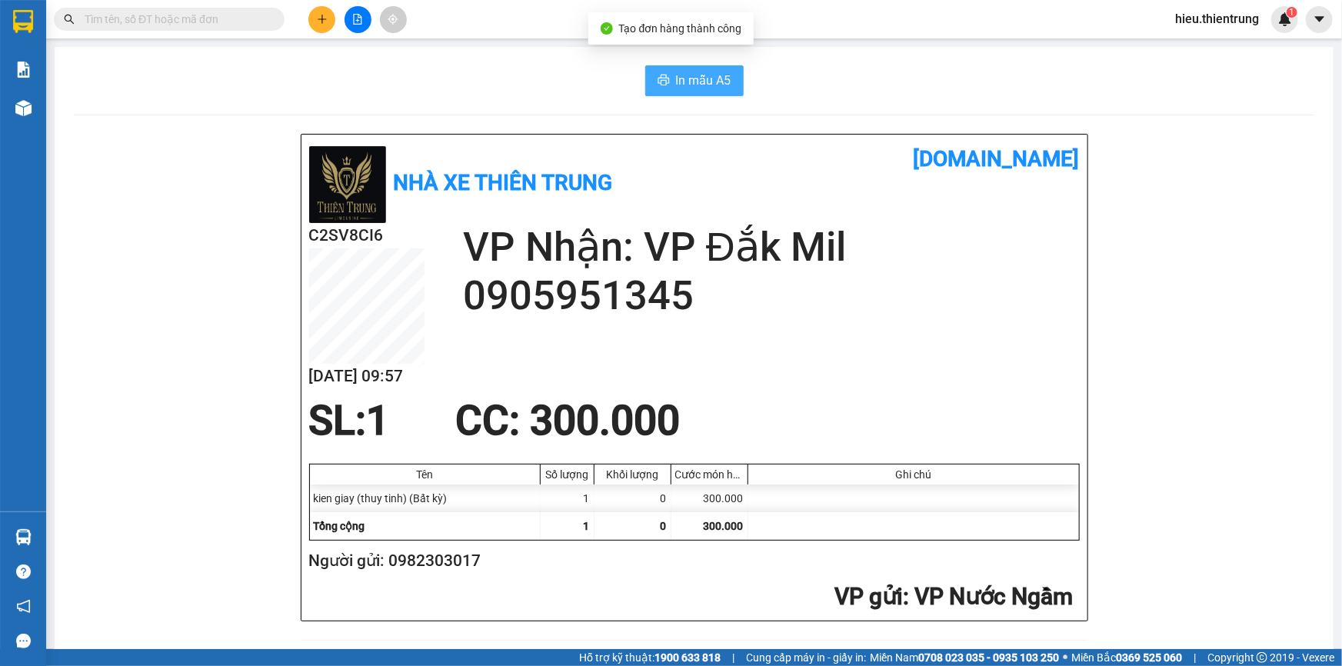
click at [708, 85] on span "In mẫu A5" at bounding box center [703, 80] width 55 height 19
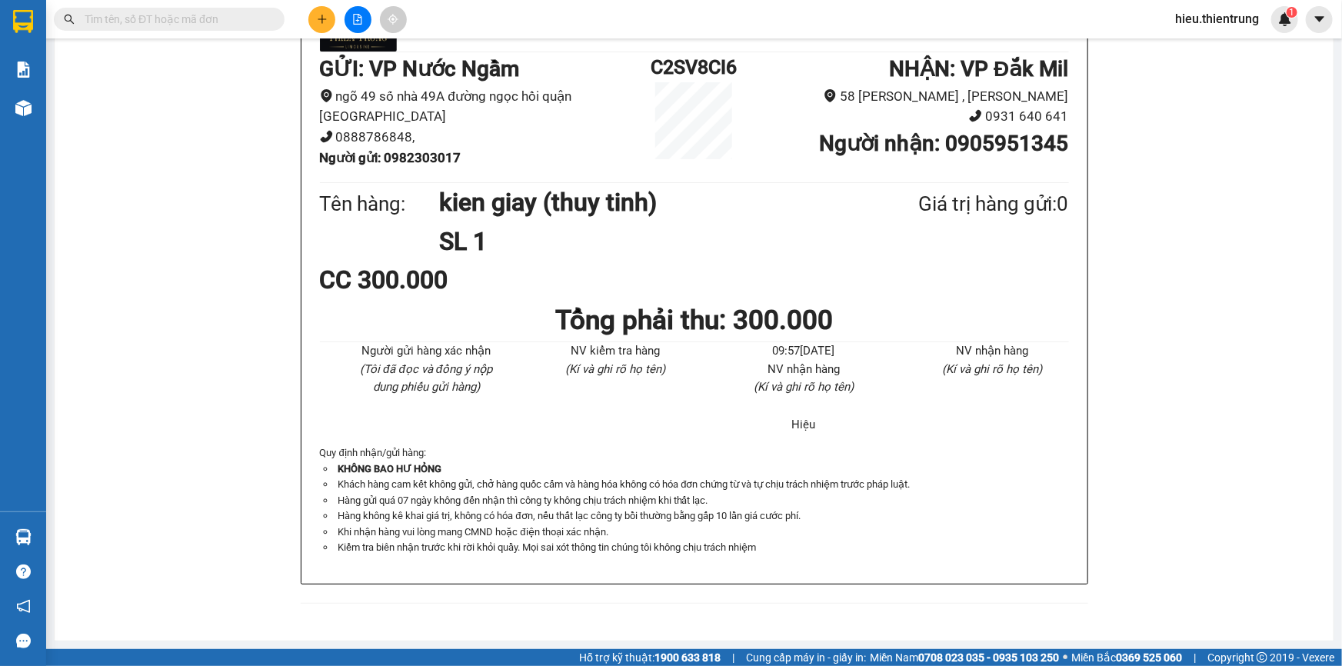
scroll to position [723, 0]
click at [368, 21] on button at bounding box center [358, 19] width 27 height 27
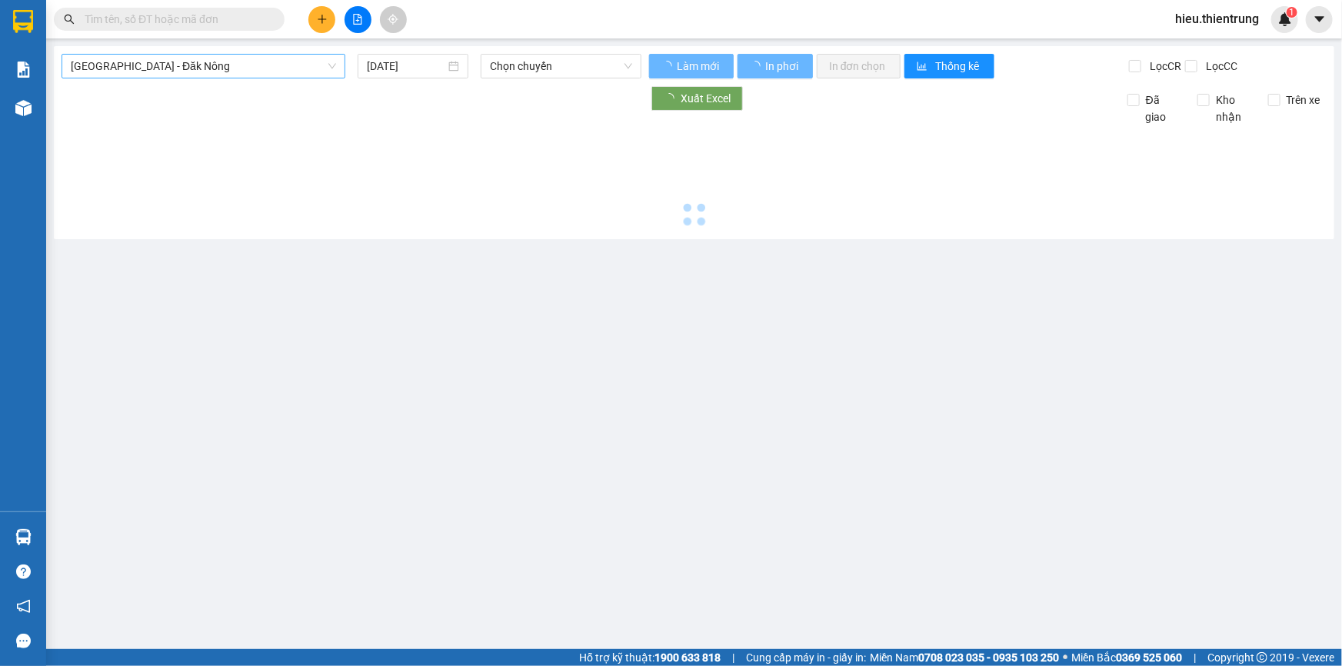
click at [180, 71] on span "[GEOGRAPHIC_DATA] - Đăk Nông" at bounding box center [203, 66] width 265 height 23
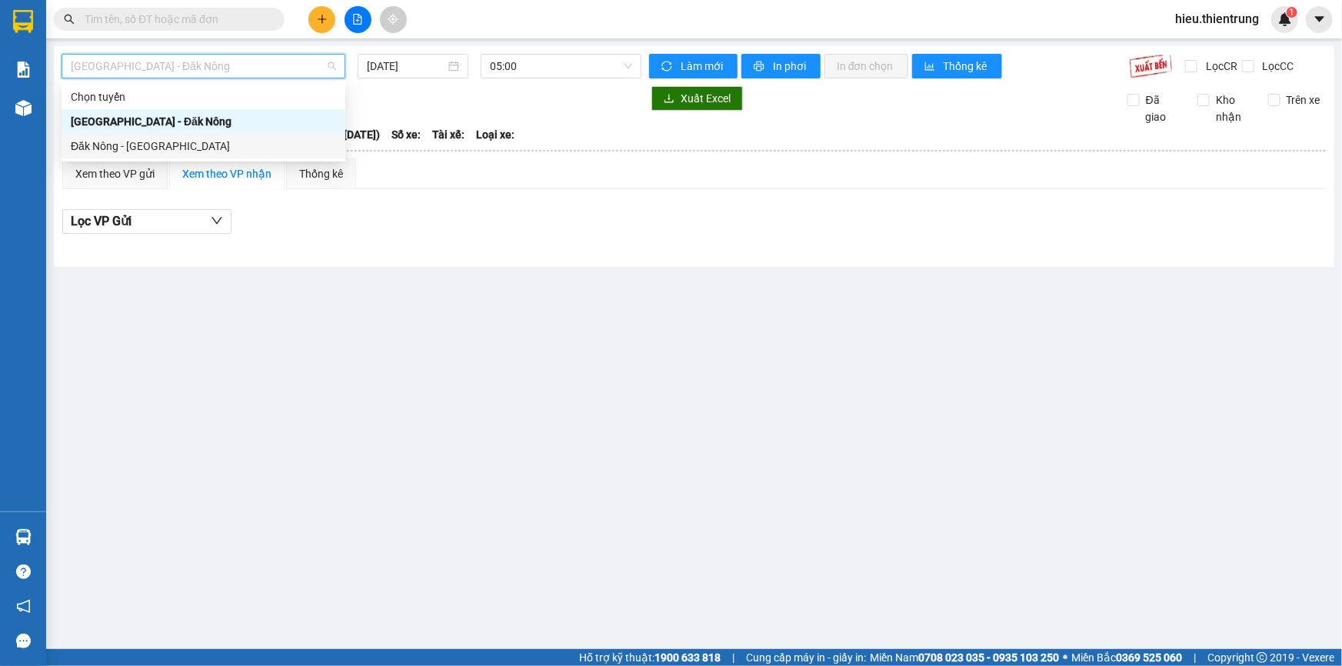
click at [124, 155] on div "Đăk Nông - [GEOGRAPHIC_DATA]" at bounding box center [204, 146] width 284 height 25
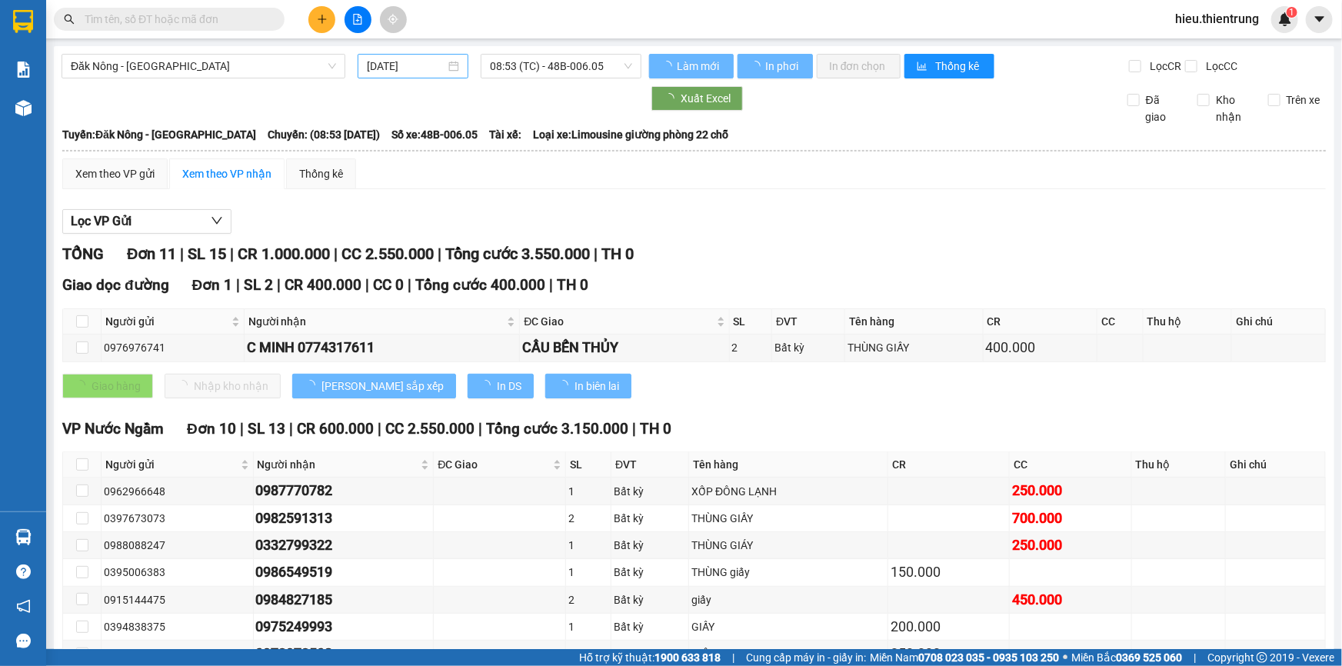
click at [405, 55] on div "[DATE]" at bounding box center [413, 66] width 111 height 25
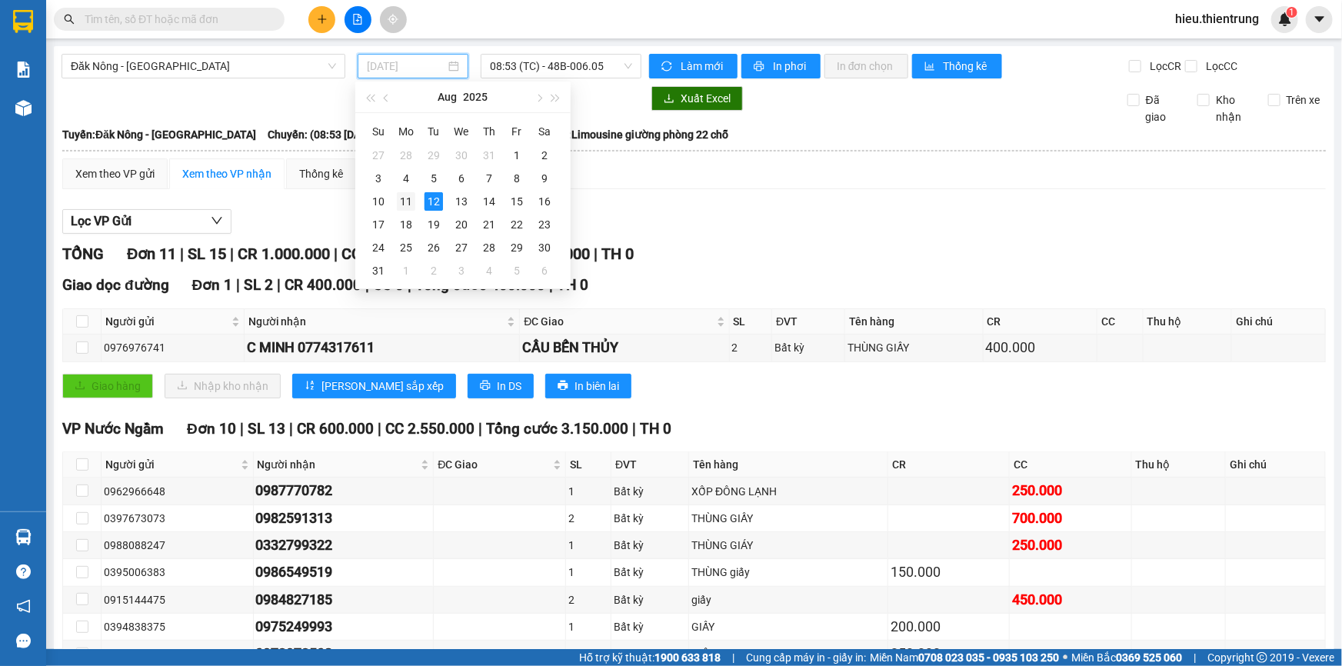
click at [408, 211] on td "11" at bounding box center [406, 201] width 28 height 23
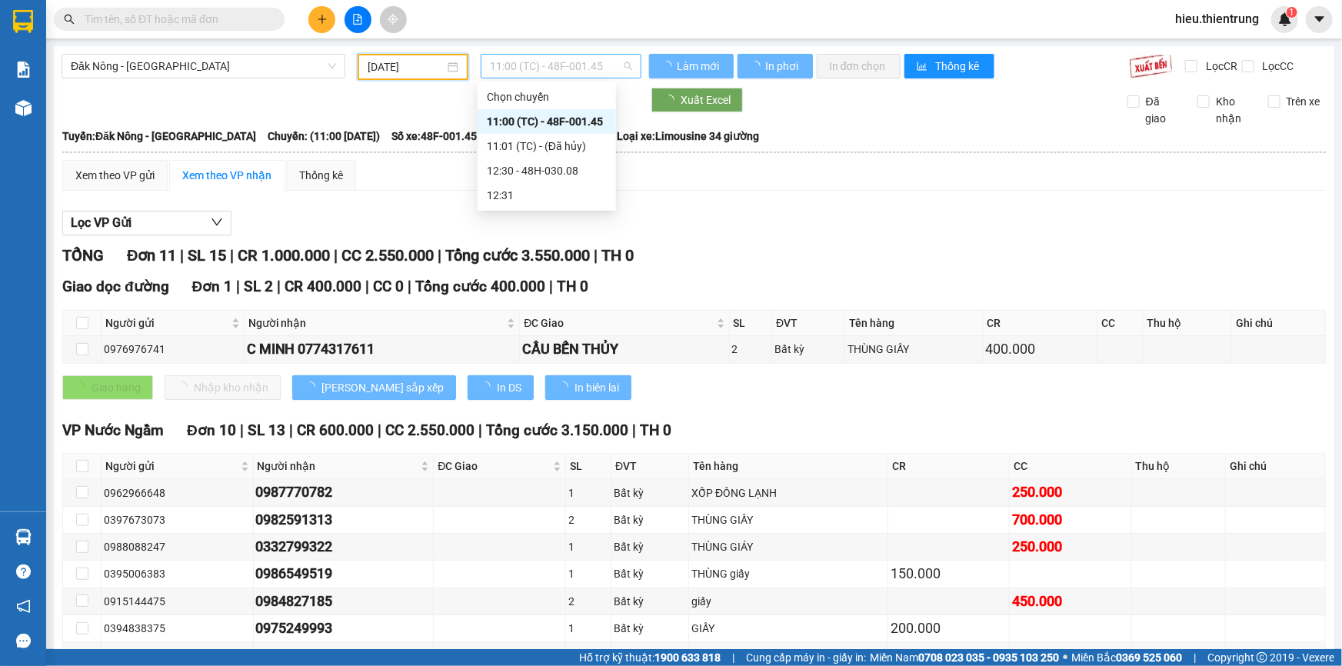
click at [552, 75] on span "11:00 (TC) - 48F-001.45" at bounding box center [561, 66] width 142 height 23
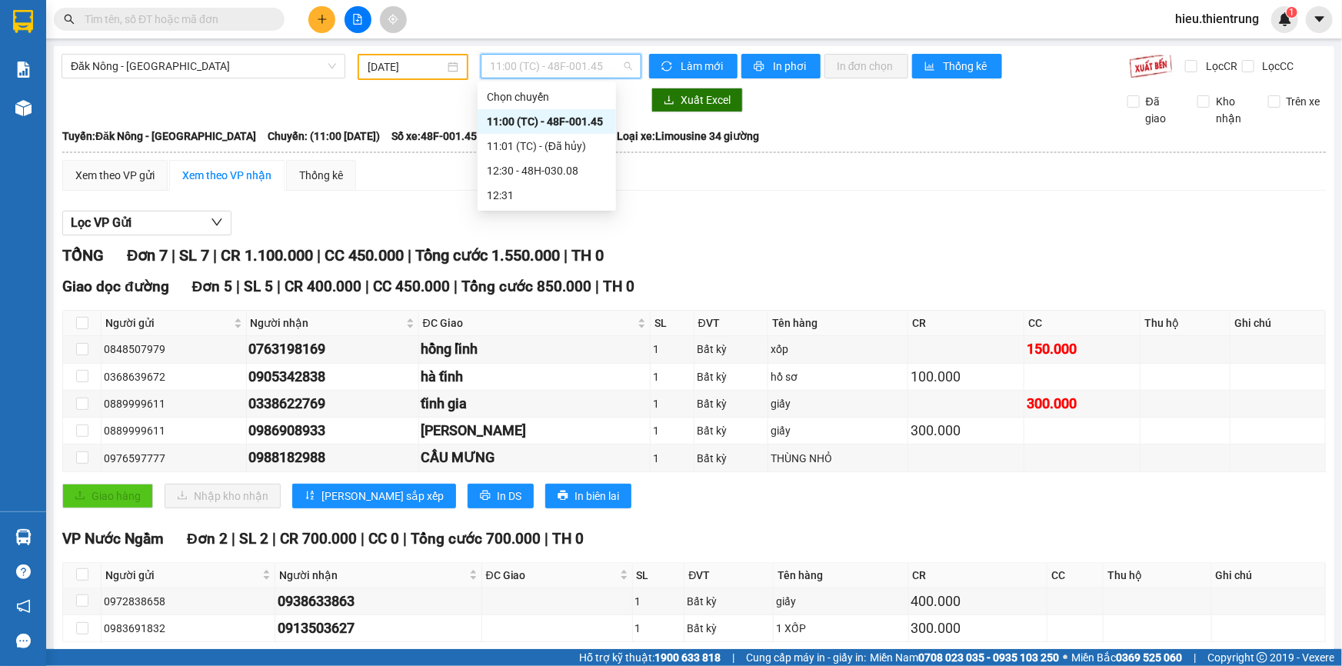
click at [588, 122] on div "11:00 (TC) - 48F-001.45" at bounding box center [547, 121] width 120 height 17
click at [588, 122] on div "Xuất Excel Đã giao Kho nhận Trên xe" at bounding box center [694, 107] width 1265 height 39
click at [571, 72] on span "11:00 (TC) - 48F-001.45" at bounding box center [561, 66] width 142 height 23
click at [421, 71] on input "[DATE]" at bounding box center [406, 66] width 77 height 17
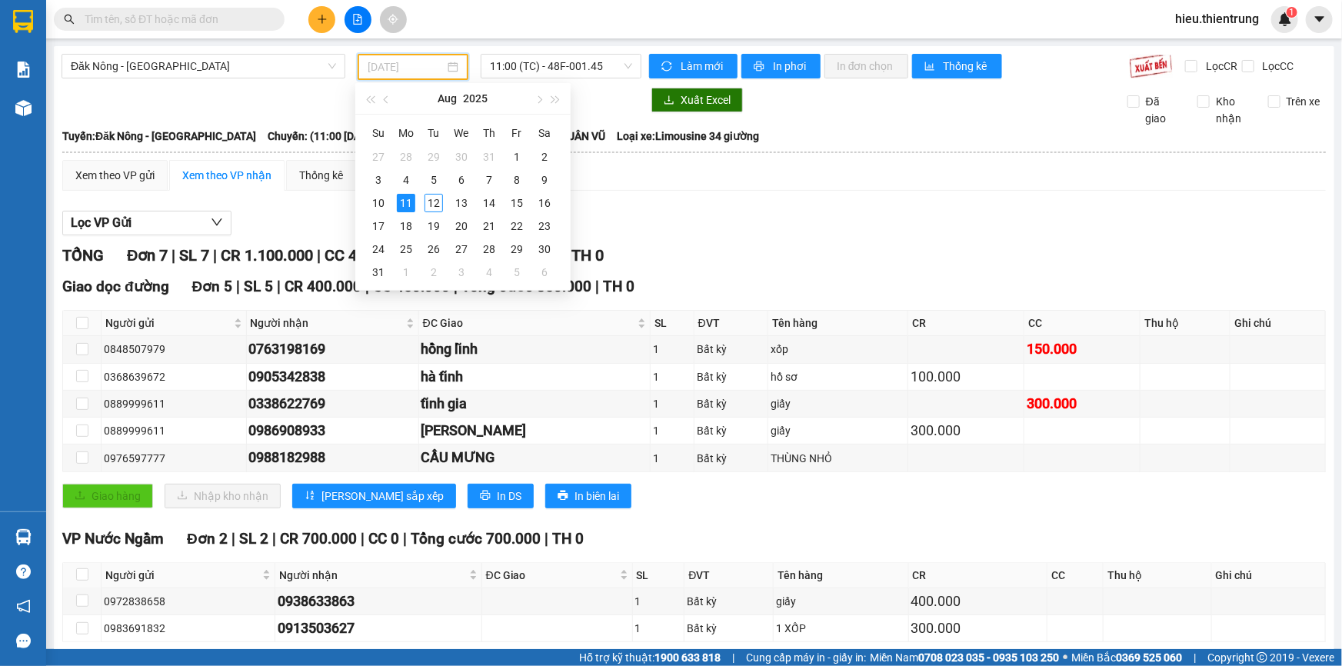
type input "[DATE]"
click at [400, 202] on div "11" at bounding box center [406, 203] width 18 height 18
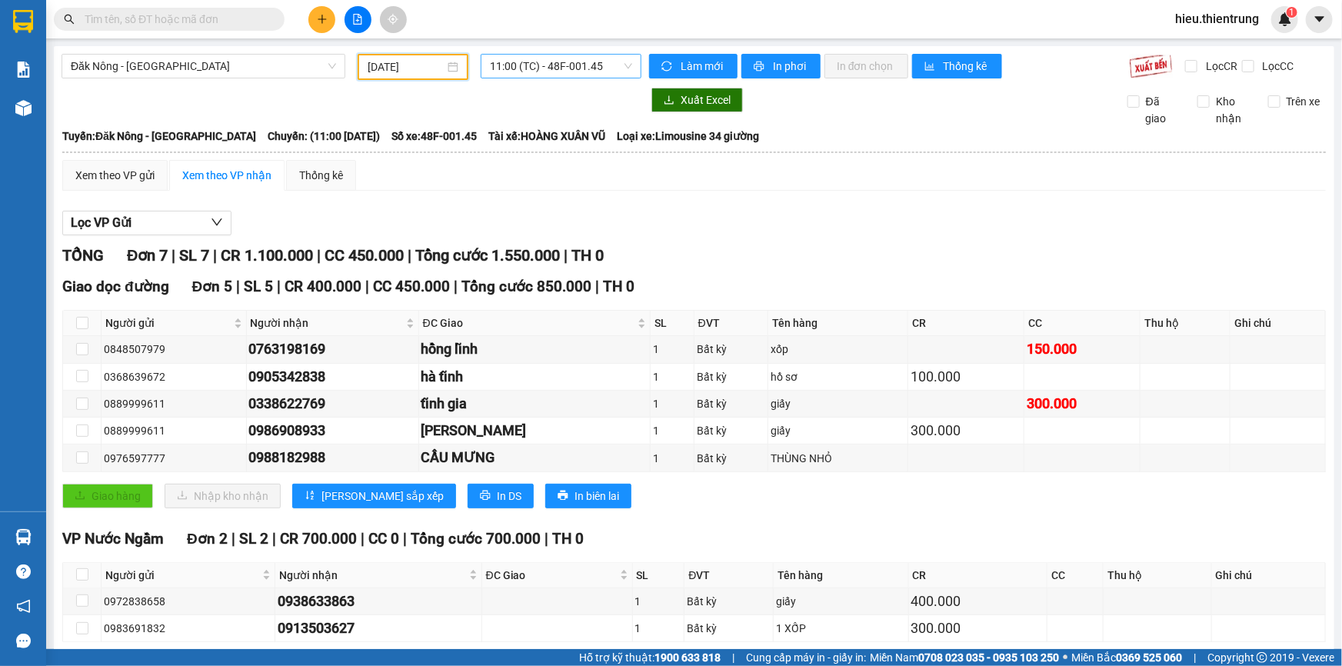
click at [548, 73] on span "11:00 (TC) - 48F-001.45" at bounding box center [561, 66] width 142 height 23
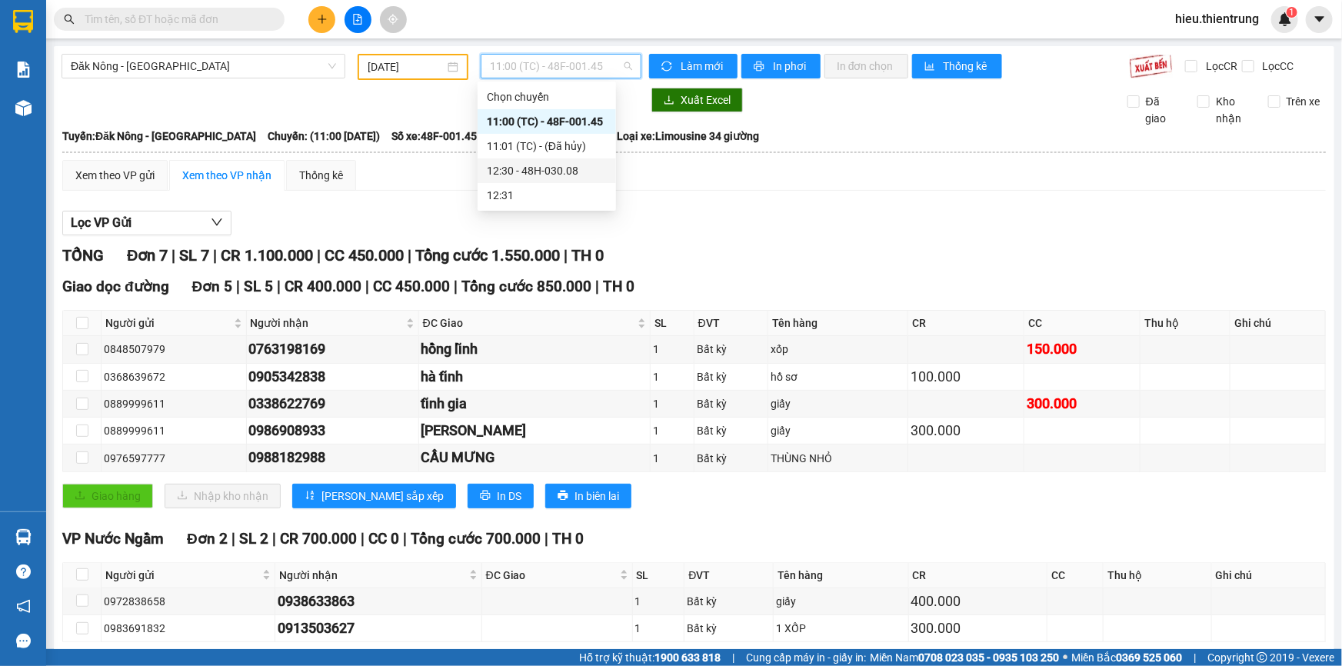
click at [558, 166] on div "12:30 - 48H-030.08" at bounding box center [547, 170] width 120 height 17
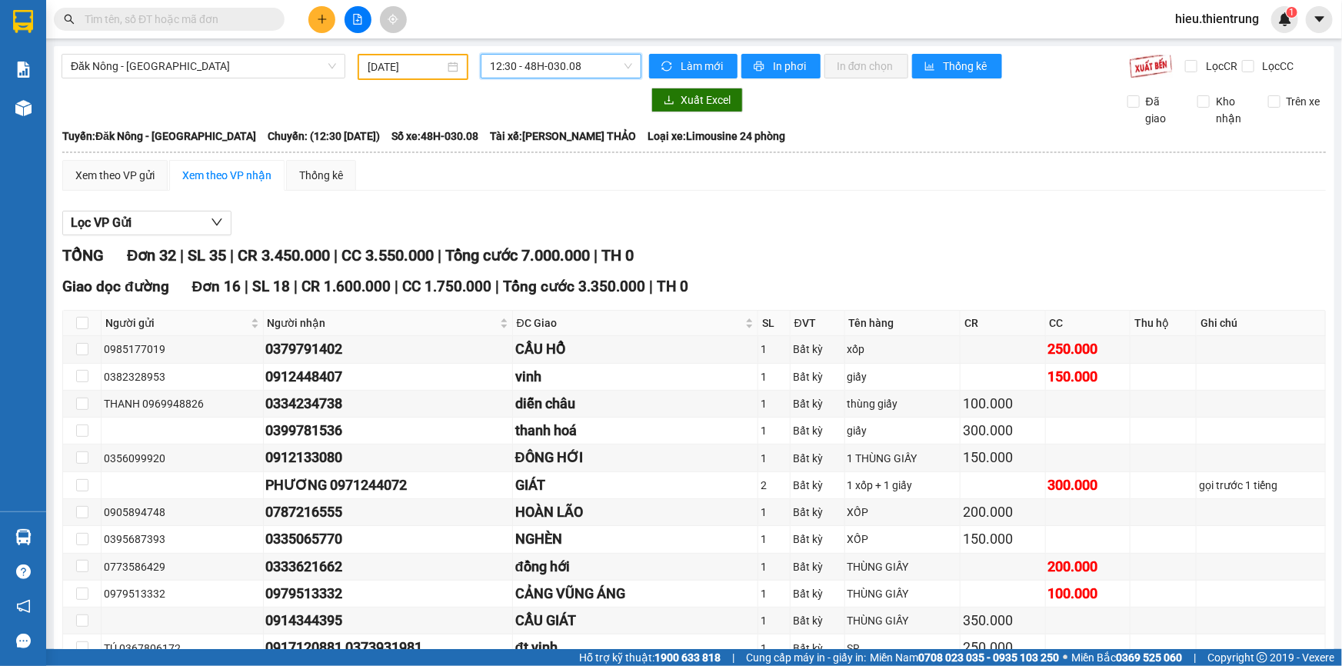
click at [575, 62] on span "12:30 - 48H-030.08" at bounding box center [561, 66] width 142 height 23
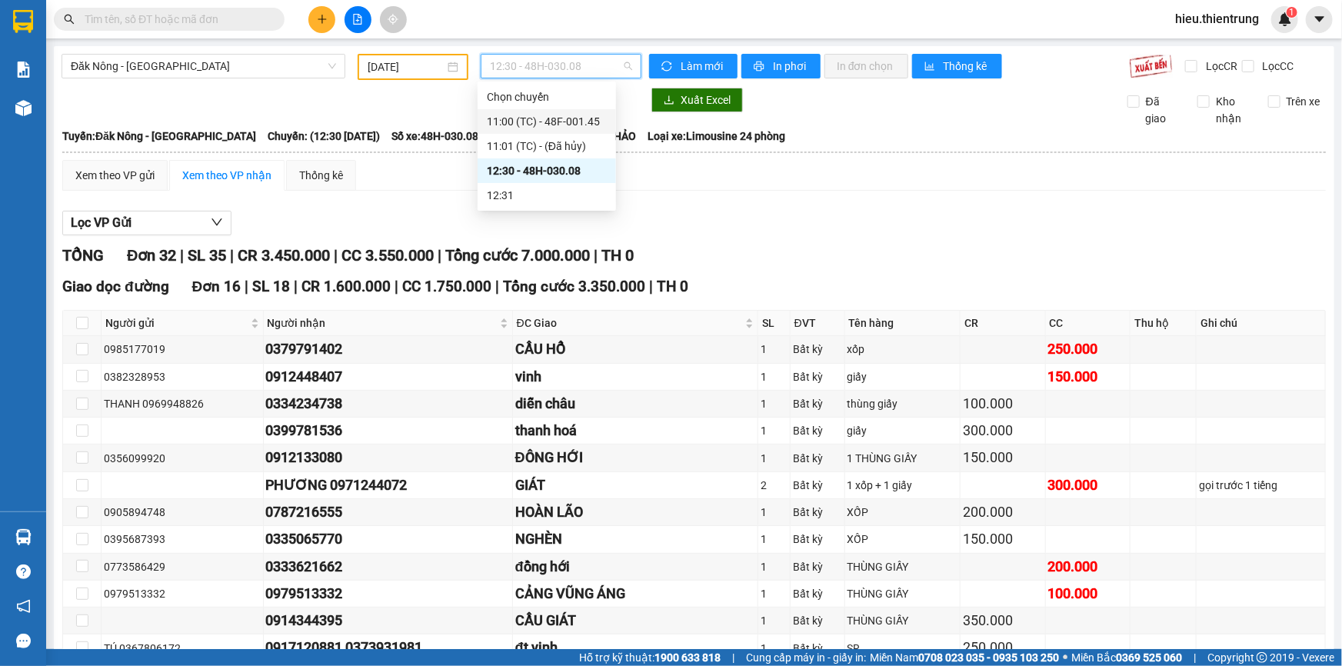
click at [568, 118] on div "11:00 (TC) - 48F-001.45" at bounding box center [547, 121] width 120 height 17
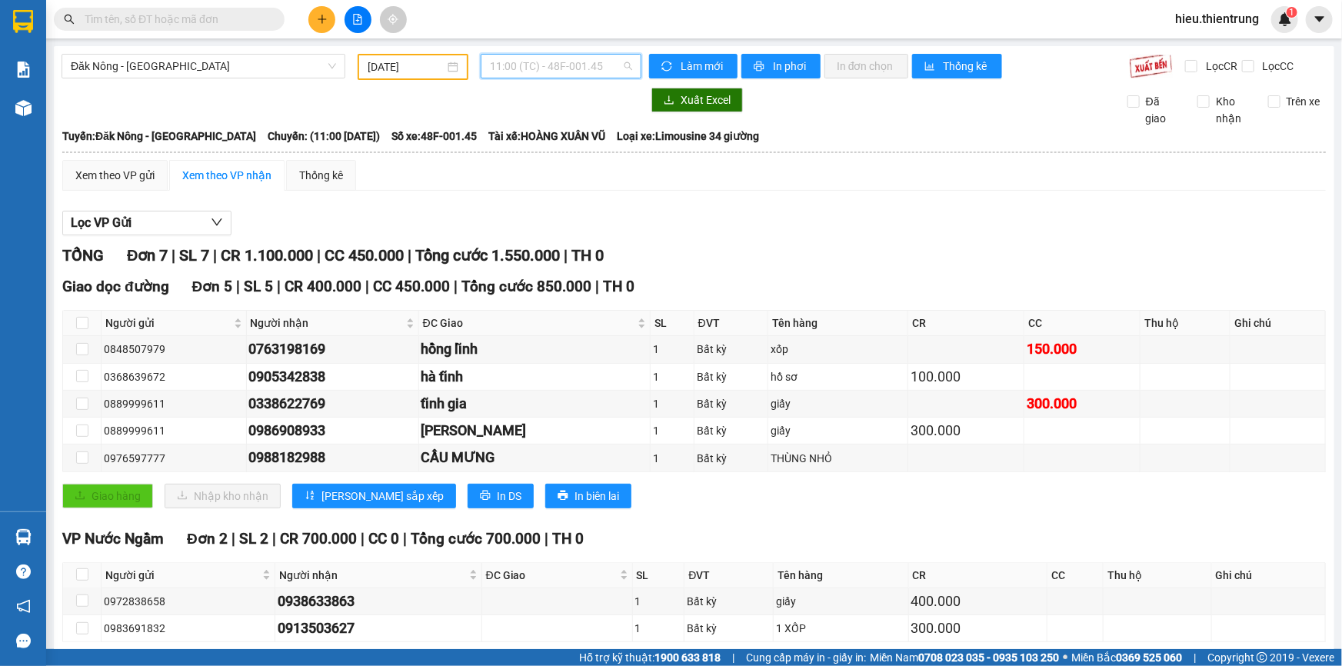
click at [568, 68] on span "11:00 (TC) - 48F-001.45" at bounding box center [561, 66] width 142 height 23
click at [560, 160] on div "12:30 - 48H-030.08" at bounding box center [547, 170] width 138 height 25
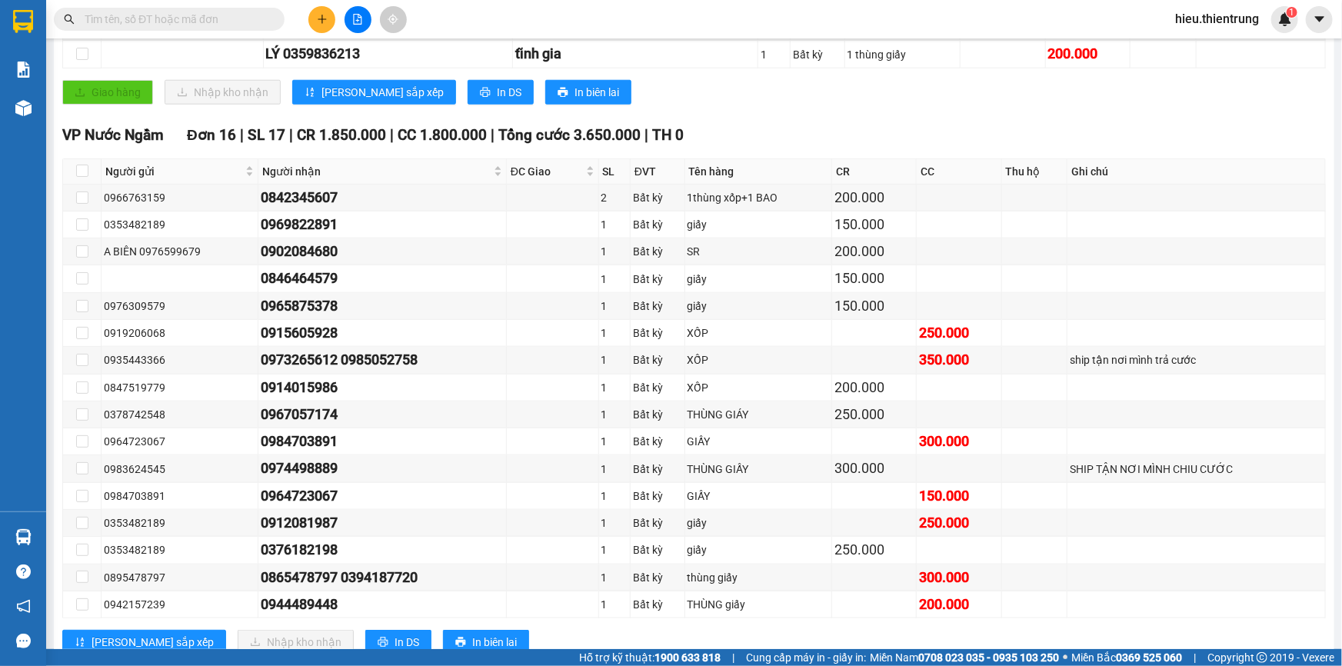
scroll to position [746, 0]
